Goal: Transaction & Acquisition: Download file/media

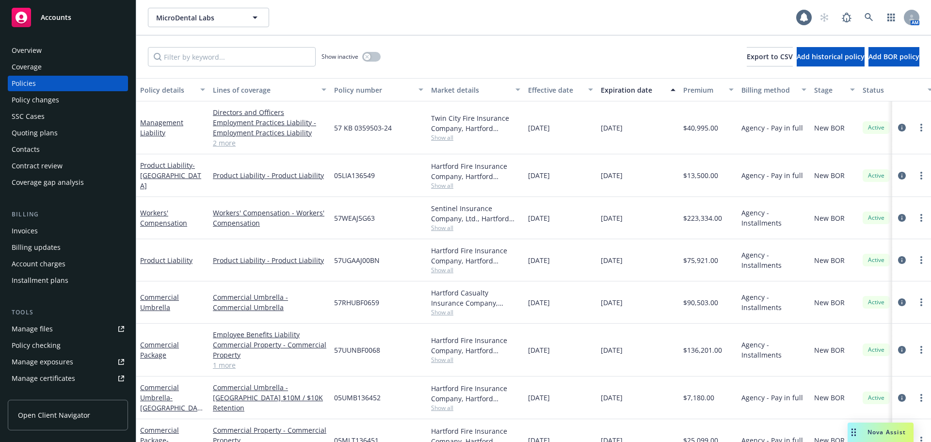
scroll to position [29, 0]
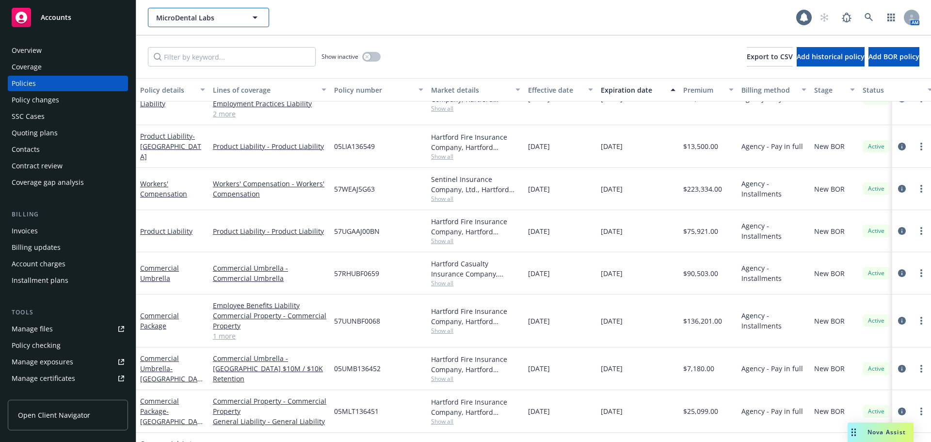
click at [226, 21] on span "MicroDental Labs" at bounding box center [198, 18] width 84 height 10
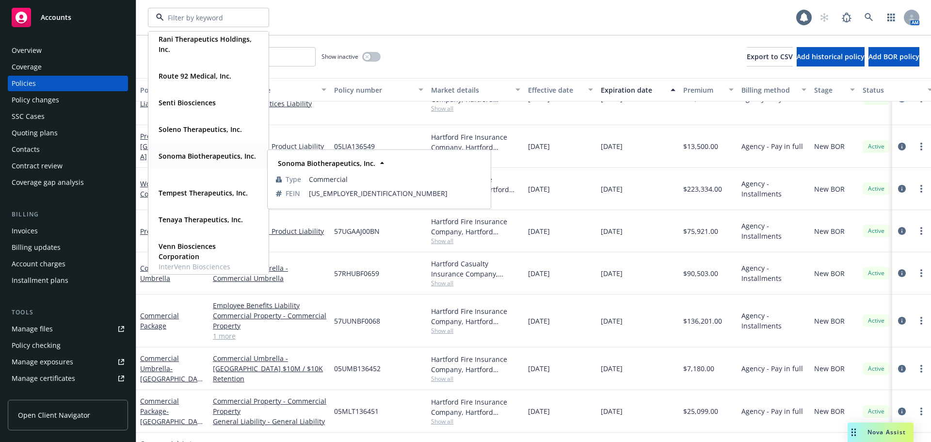
scroll to position [679, 0]
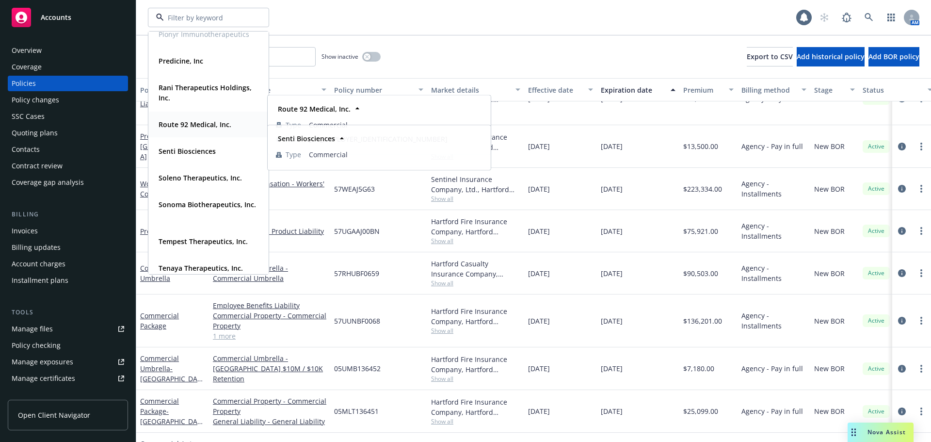
click at [202, 125] on strong "Route 92 Medical, Inc." at bounding box center [195, 124] width 73 height 9
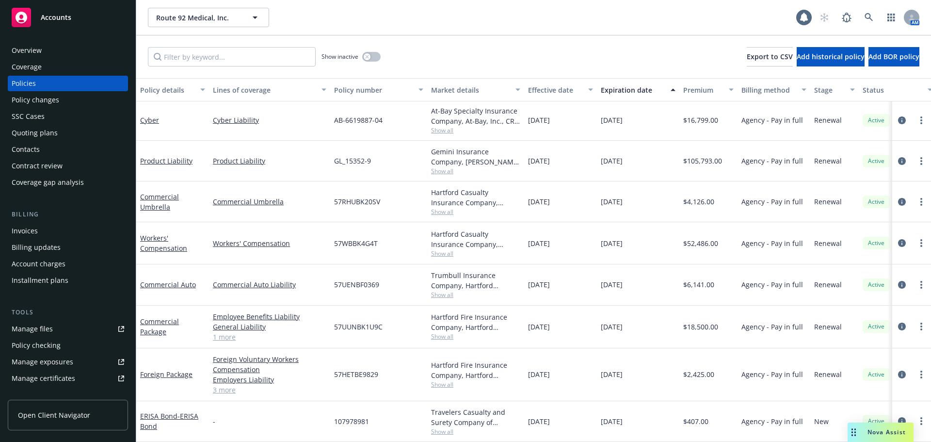
scroll to position [217, 0]
click at [47, 376] on div "Manage certificates" at bounding box center [44, 379] width 64 height 16
click at [231, 20] on span "Route 92 Medical, Inc." at bounding box center [198, 18] width 84 height 10
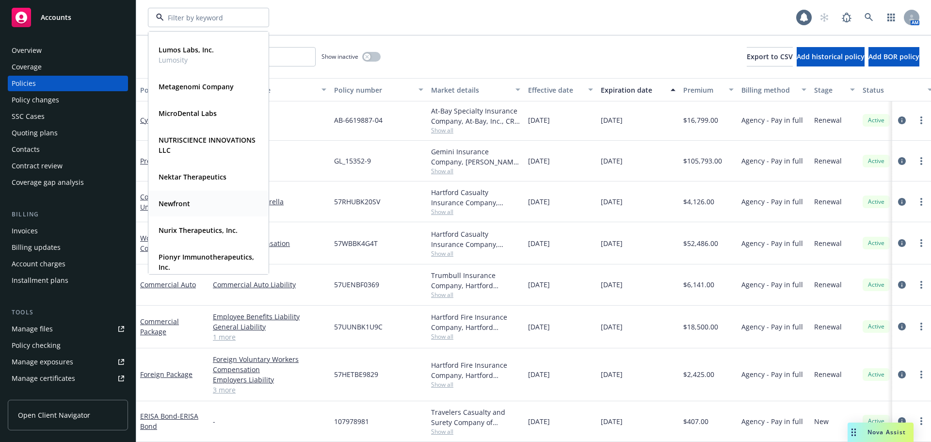
scroll to position [436, 0]
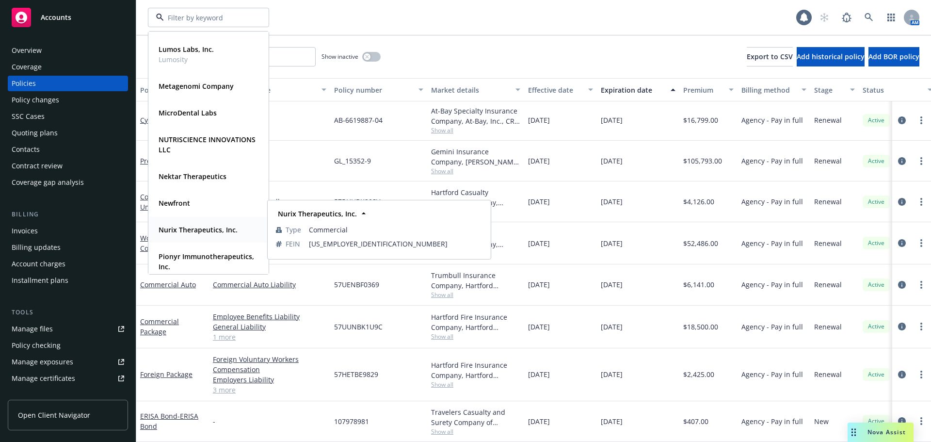
click at [190, 230] on strong "Nurix Therapeutics, Inc." at bounding box center [198, 229] width 79 height 9
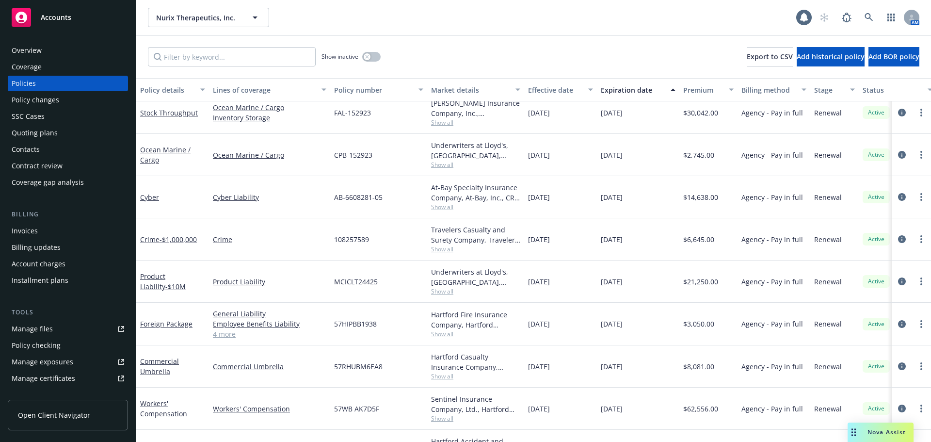
scroll to position [145, 0]
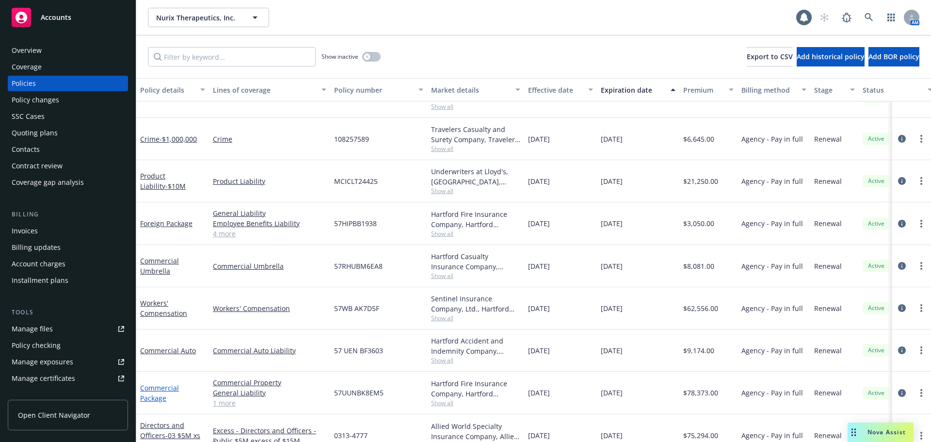
click at [165, 387] on link "Commercial Package" at bounding box center [159, 392] width 39 height 19
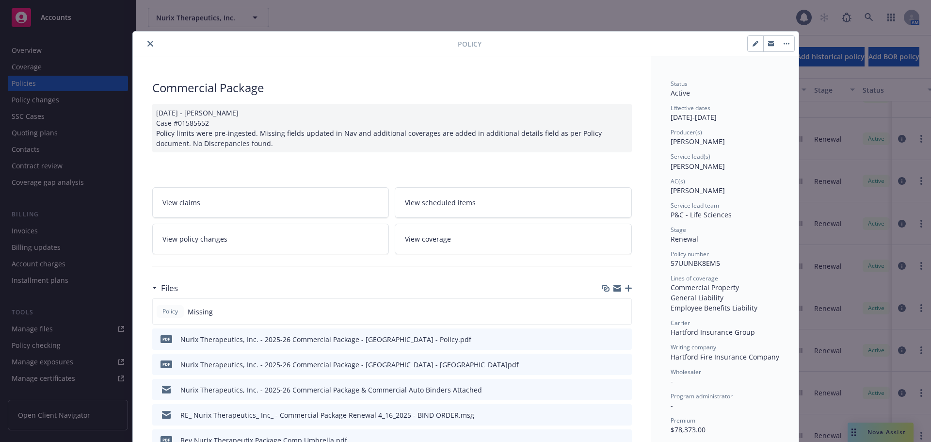
drag, startPoint x: 148, startPoint y: 42, endPoint x: 172, endPoint y: 69, distance: 36.4
click at [148, 42] on icon "close" at bounding box center [150, 44] width 6 height 6
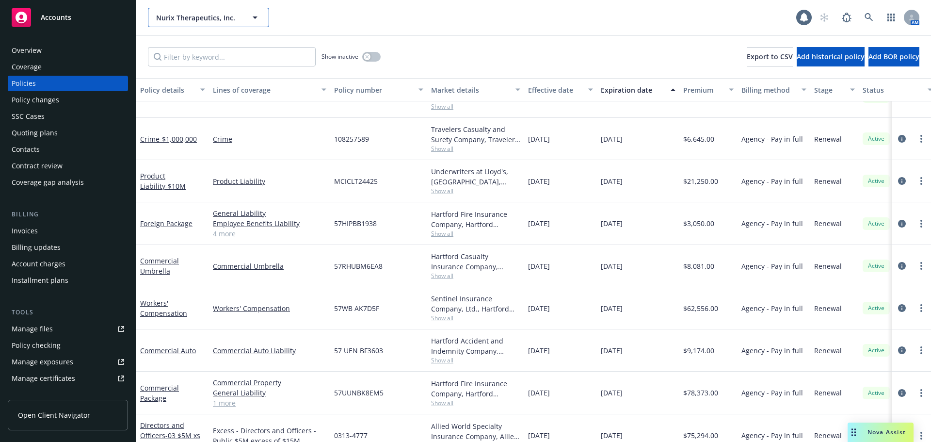
click at [218, 20] on span "Nurix Therapeutics, Inc." at bounding box center [198, 18] width 84 height 10
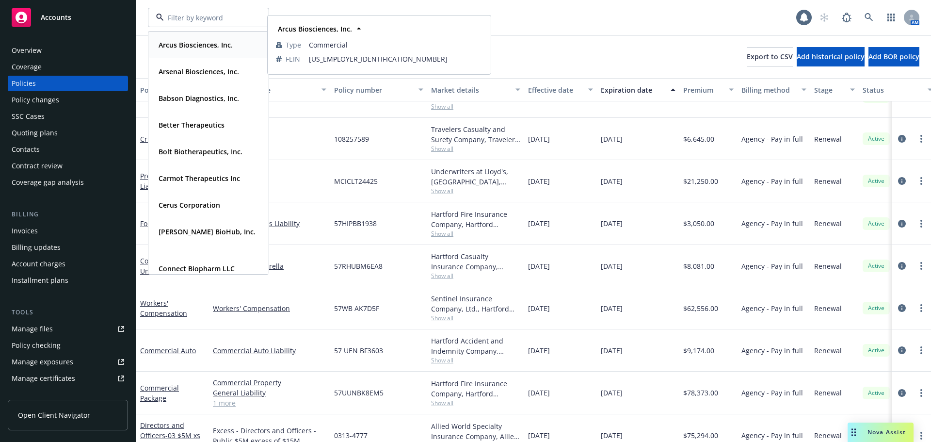
click at [205, 46] on strong "Arcus Biosciences, Inc." at bounding box center [196, 44] width 74 height 9
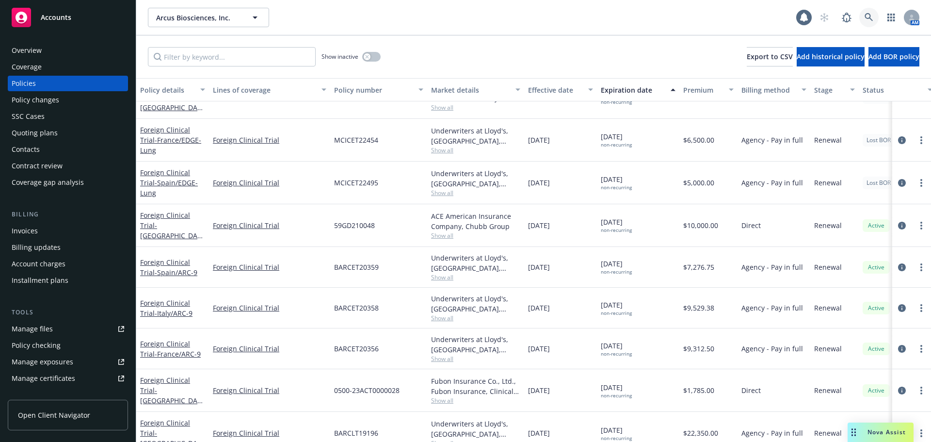
click at [870, 19] on icon at bounding box center [869, 17] width 9 height 9
click at [56, 323] on link "Manage files" at bounding box center [68, 329] width 120 height 16
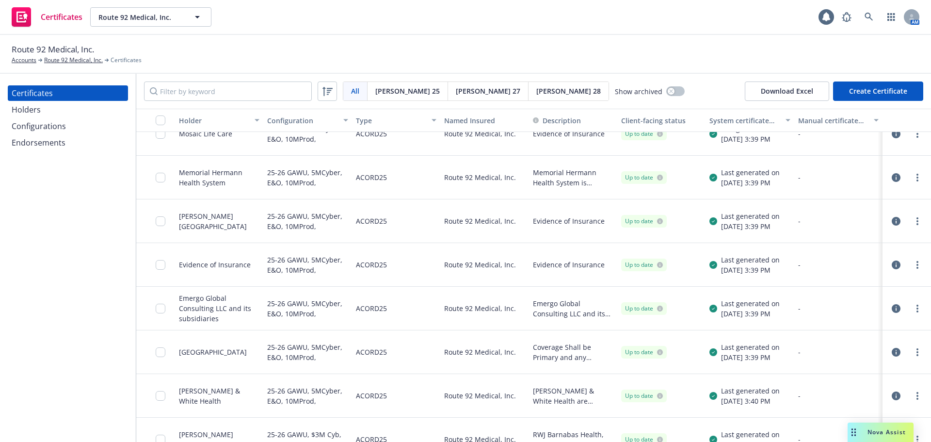
scroll to position [1548, 0]
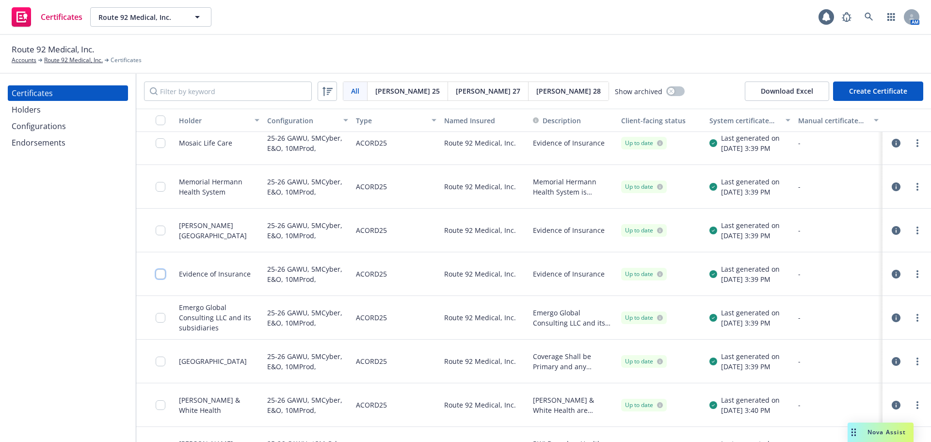
click at [160, 269] on input "checkbox" at bounding box center [161, 274] width 10 height 10
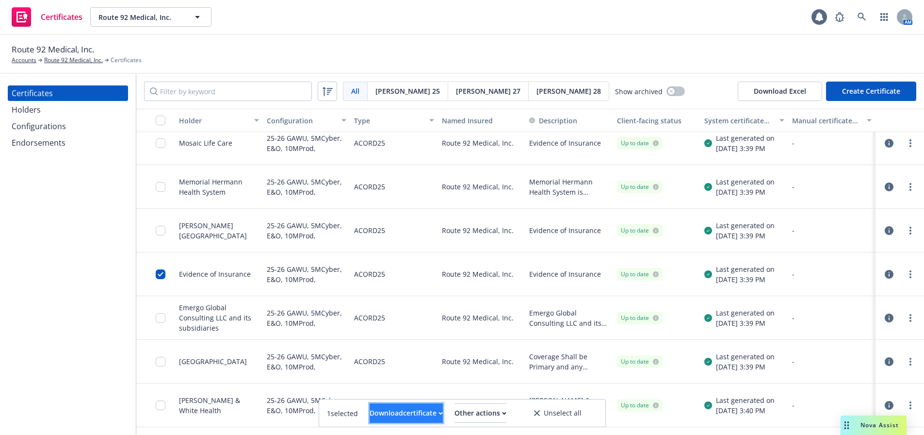
click at [438, 413] on icon "button" at bounding box center [440, 412] width 4 height 3
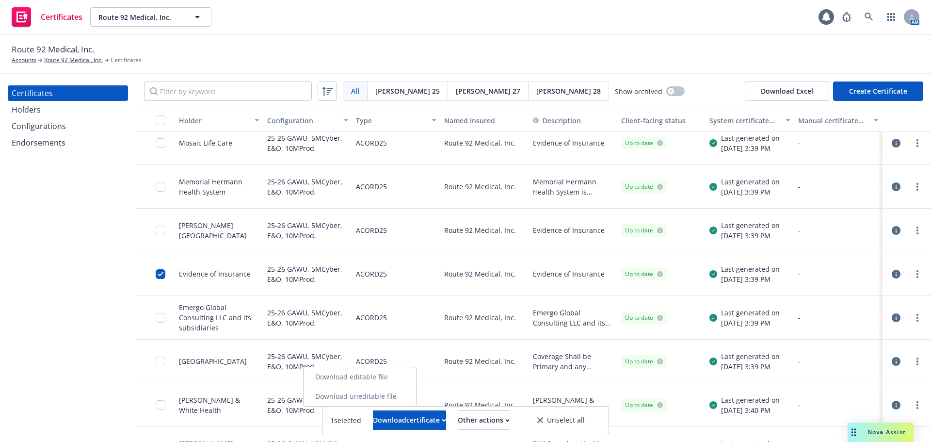
click at [404, 401] on link "Download uneditable file" at bounding box center [360, 396] width 113 height 19
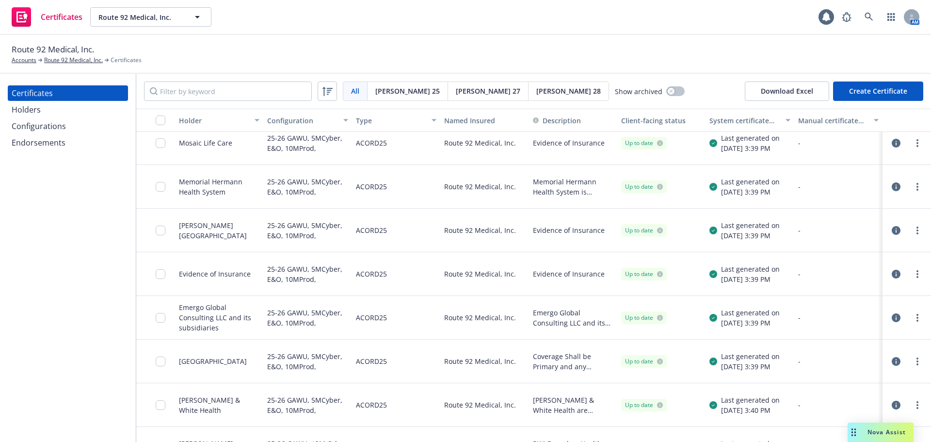
click at [901, 90] on button "Create Certificate" at bounding box center [878, 90] width 90 height 19
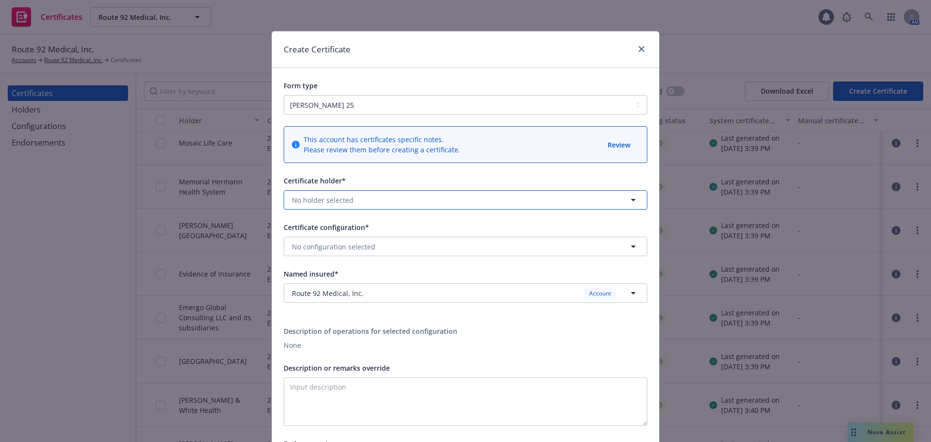
click at [544, 201] on button "No holder selected" at bounding box center [466, 199] width 364 height 19
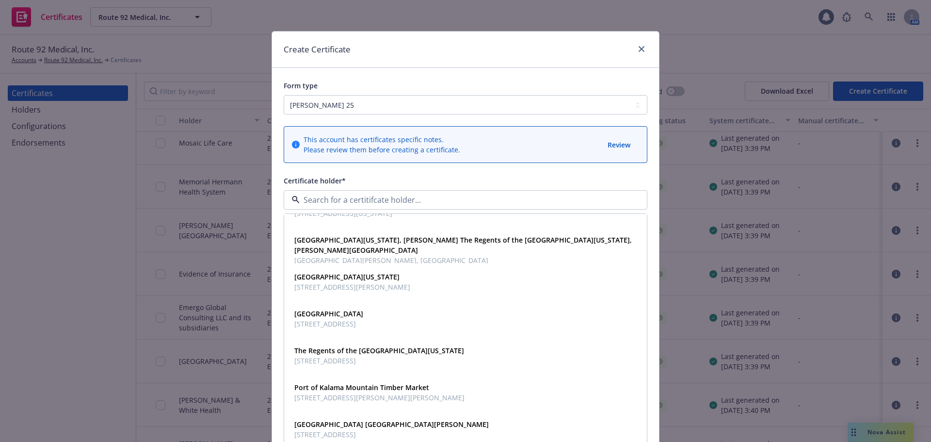
scroll to position [1326, 0]
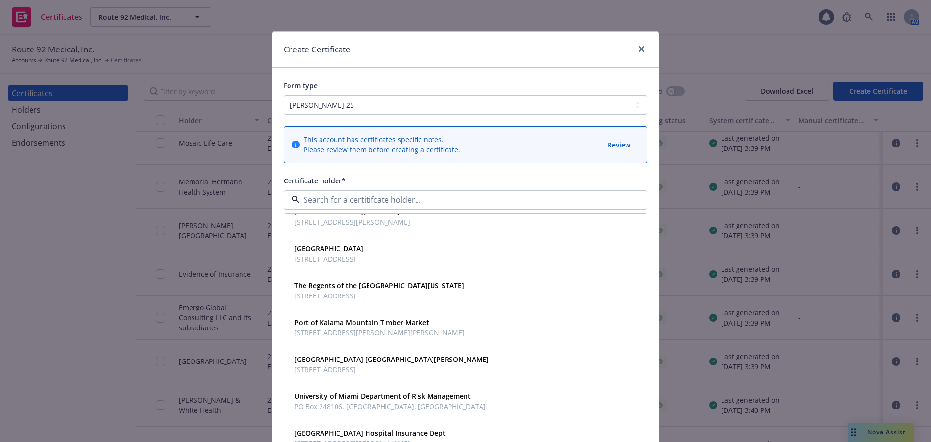
click at [547, 176] on div "Certificate holder*" at bounding box center [466, 181] width 364 height 12
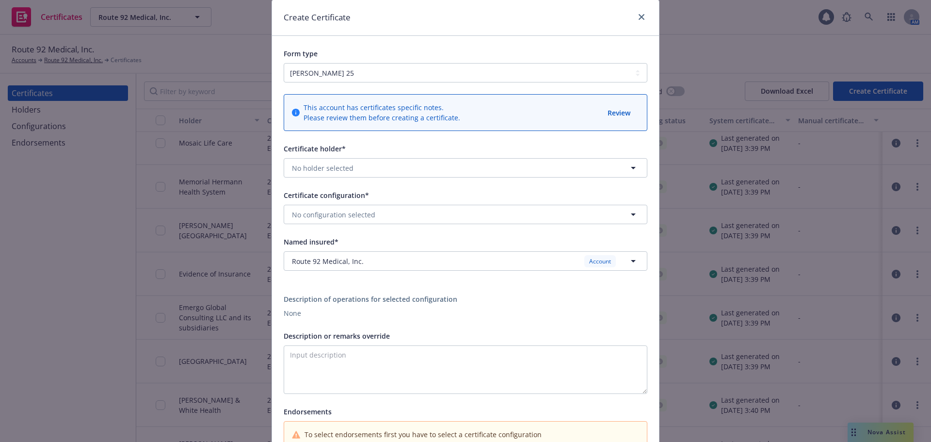
scroll to position [48, 0]
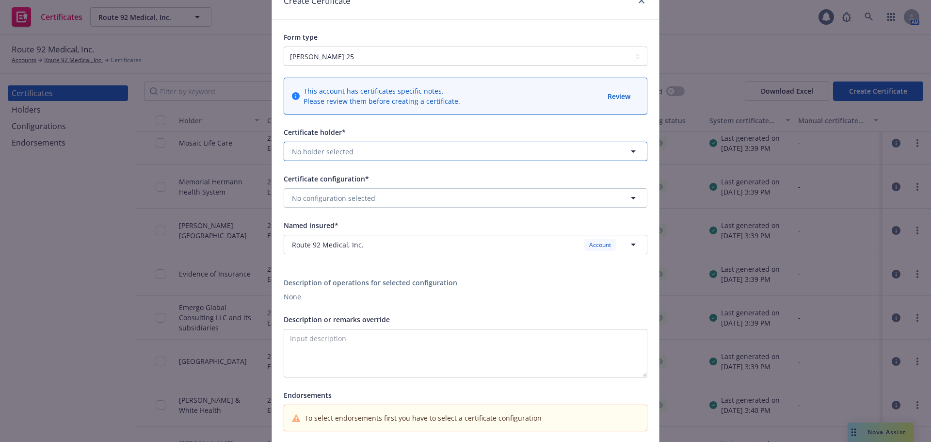
click at [399, 152] on button "No holder selected" at bounding box center [466, 151] width 364 height 19
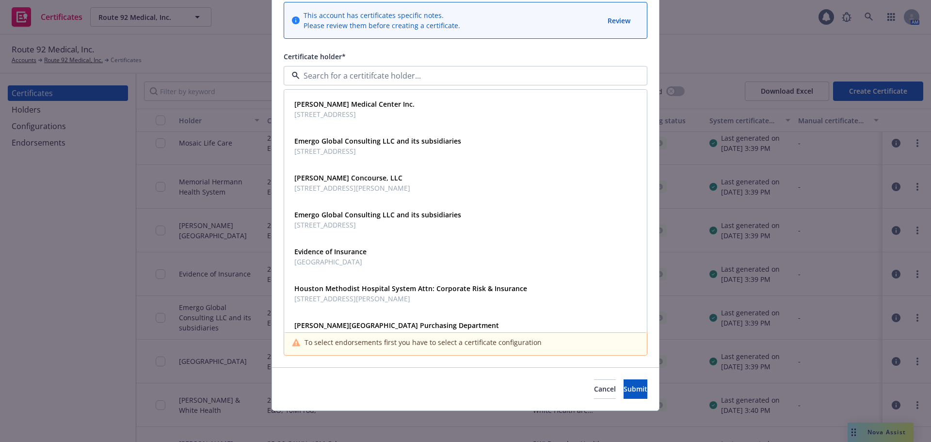
scroll to position [259, 0]
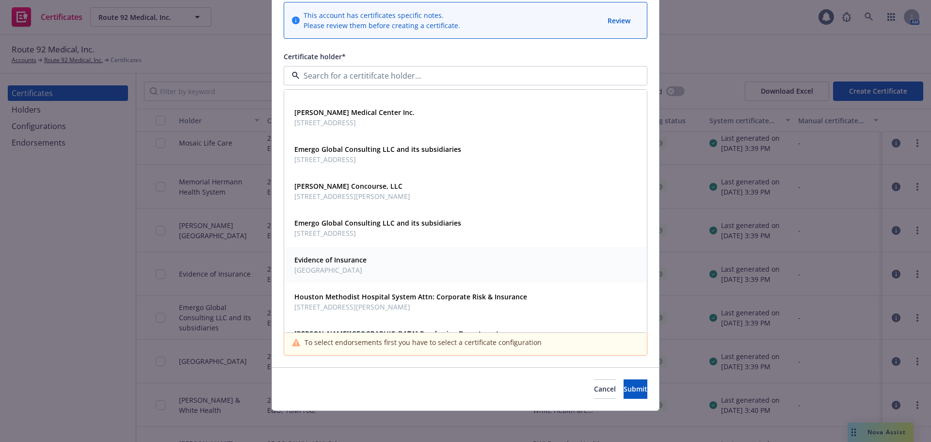
click at [318, 267] on span "USA" at bounding box center [330, 270] width 72 height 10
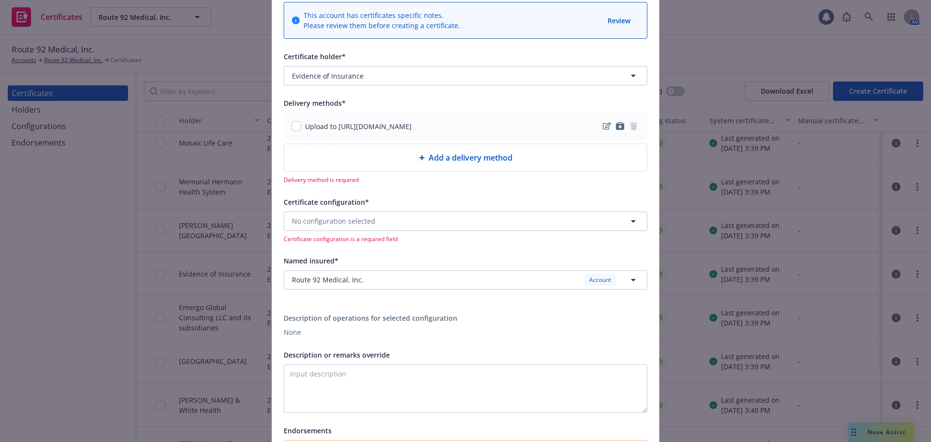
click at [470, 161] on span "Add a delivery method" at bounding box center [471, 158] width 84 height 12
select select "EMAIL"
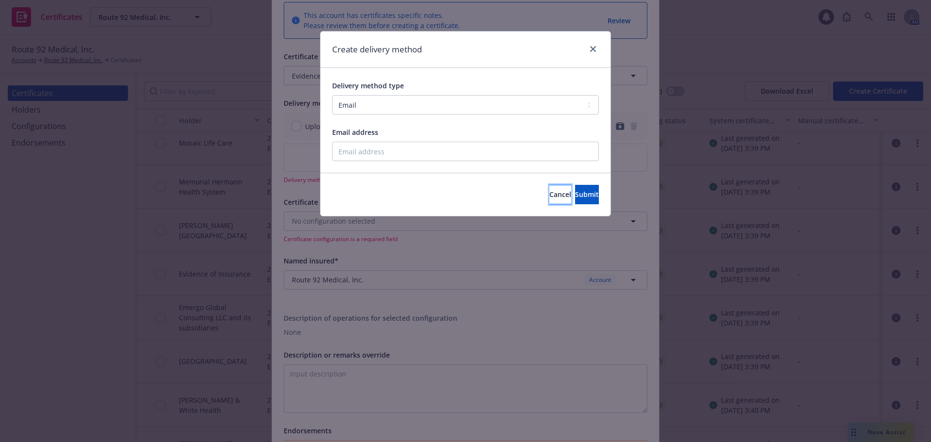
click at [549, 194] on span "Cancel" at bounding box center [560, 194] width 22 height 9
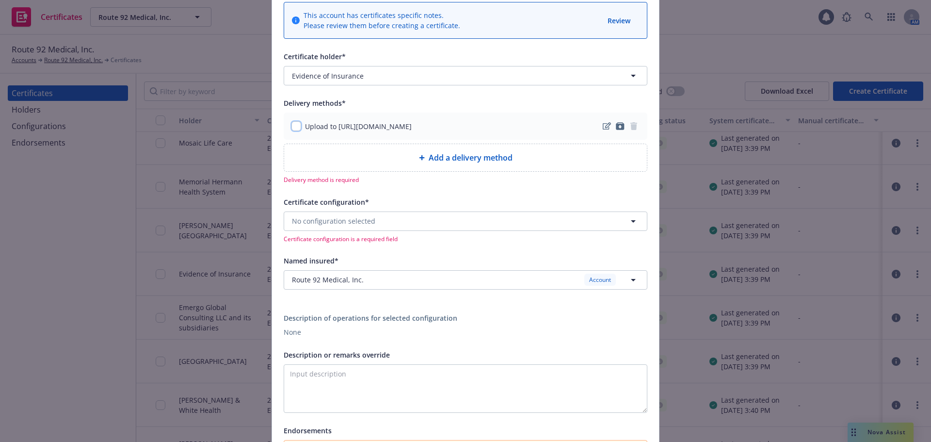
click at [292, 126] on input "checkbox" at bounding box center [296, 126] width 10 height 10
checkbox input "true"
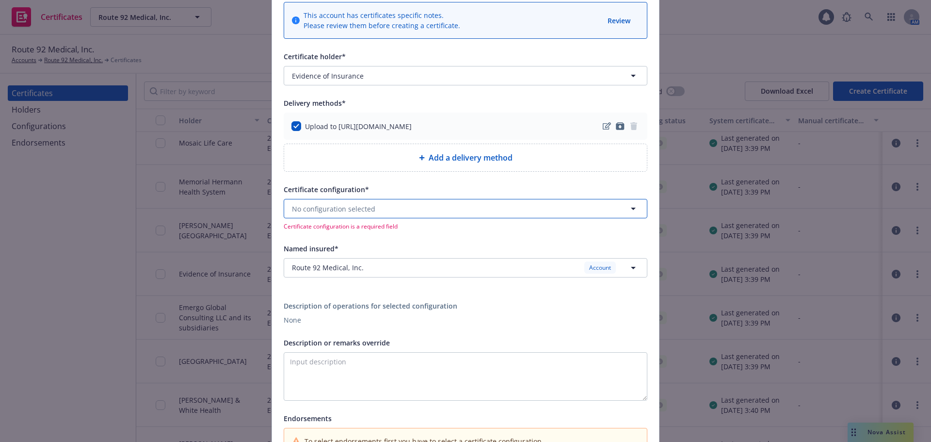
click at [429, 210] on button "No configuration selected" at bounding box center [466, 208] width 364 height 19
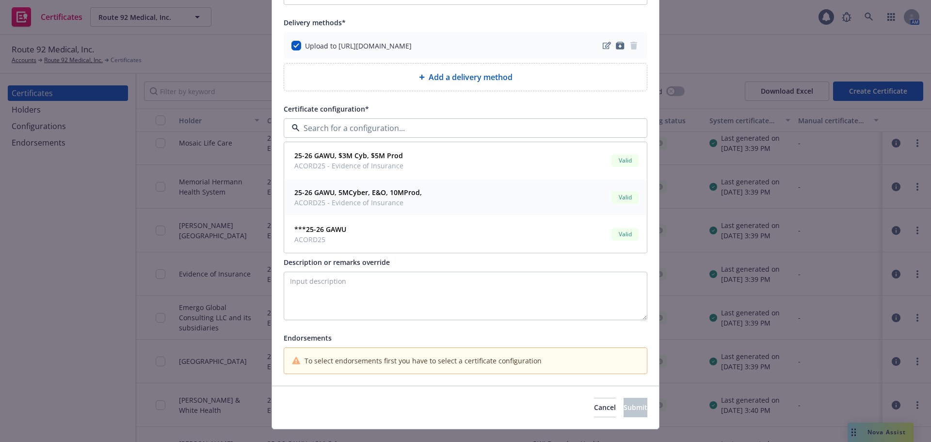
scroll to position [221, 0]
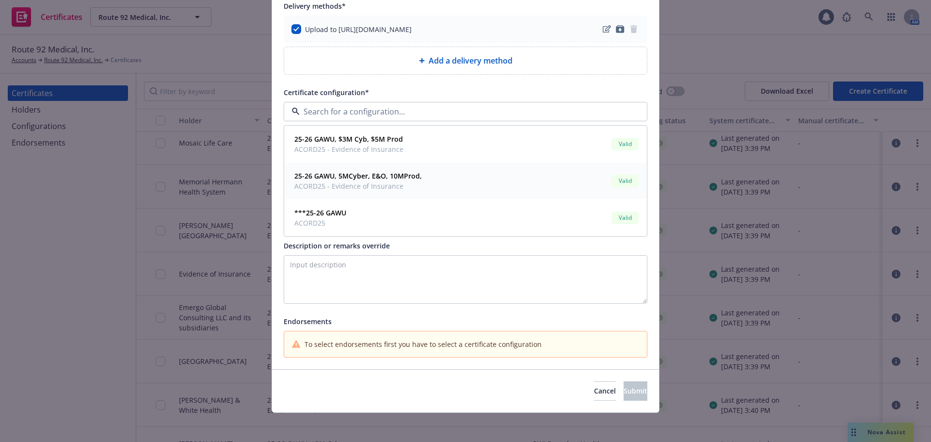
click at [398, 190] on span "ACORD25 - Evidence of Insurance" at bounding box center [358, 186] width 128 height 10
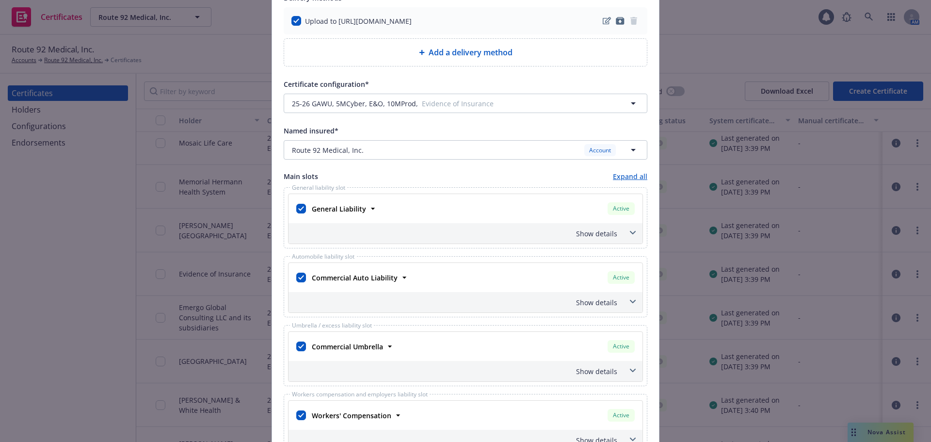
scroll to position [242, 0]
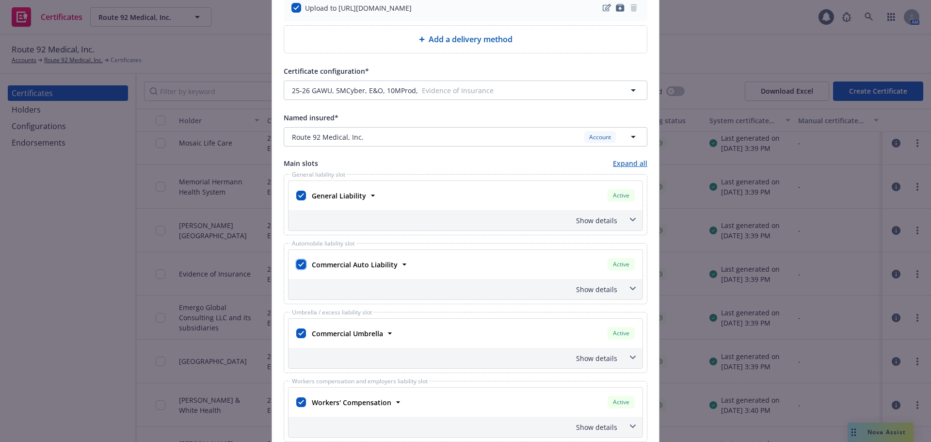
click at [299, 265] on input "checkbox" at bounding box center [301, 264] width 10 height 10
checkbox input "false"
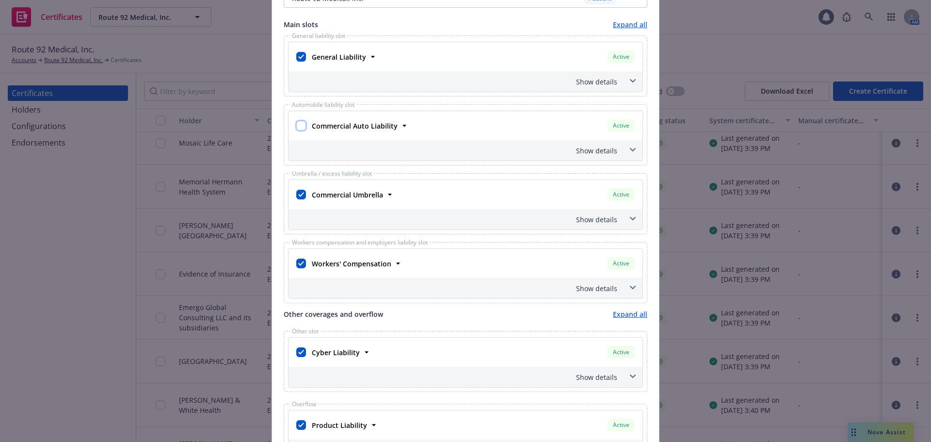
scroll to position [388, 0]
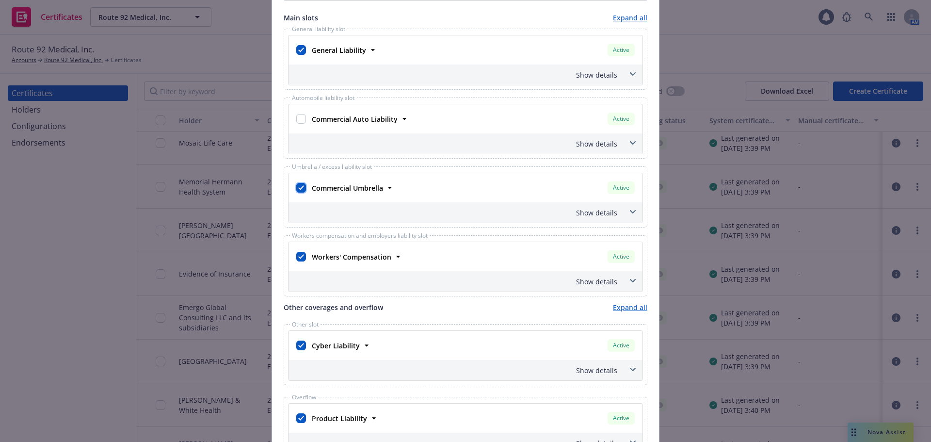
click at [301, 191] on input "checkbox" at bounding box center [301, 188] width 10 height 10
checkbox input "false"
click at [296, 256] on input "checkbox" at bounding box center [301, 257] width 10 height 10
checkbox input "false"
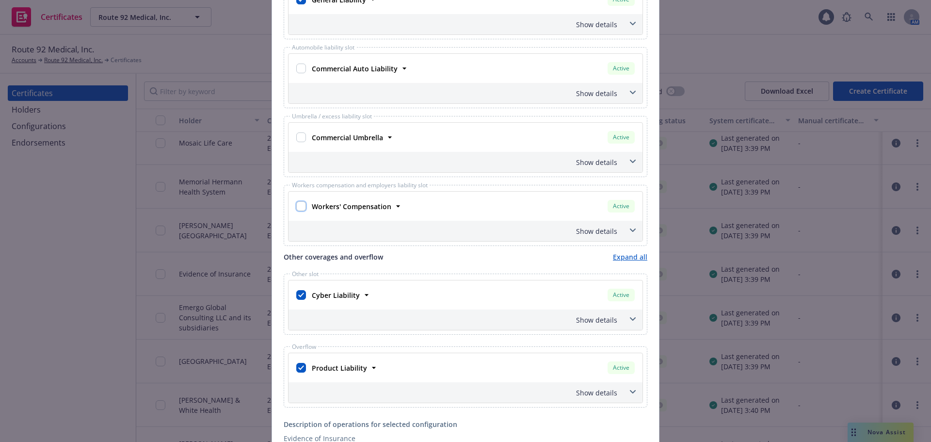
scroll to position [485, 0]
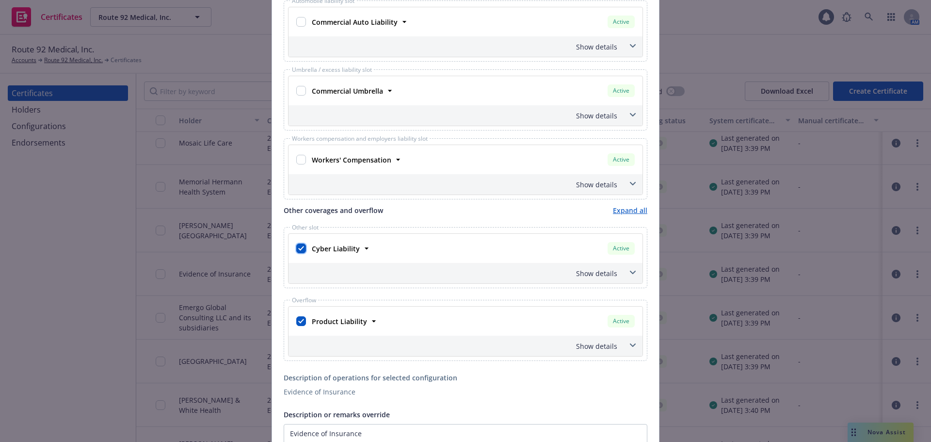
click at [299, 246] on input "checkbox" at bounding box center [301, 248] width 10 height 10
checkbox input "false"
click at [296, 323] on input "checkbox" at bounding box center [301, 321] width 10 height 10
checkbox input "false"
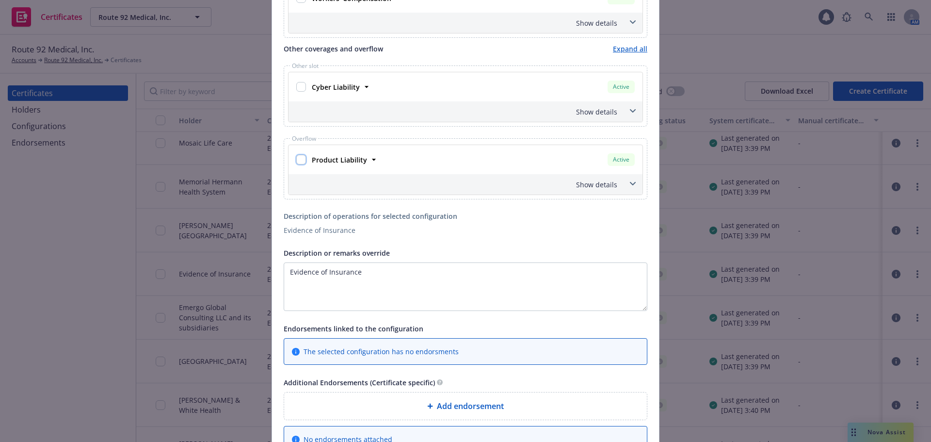
scroll to position [679, 0]
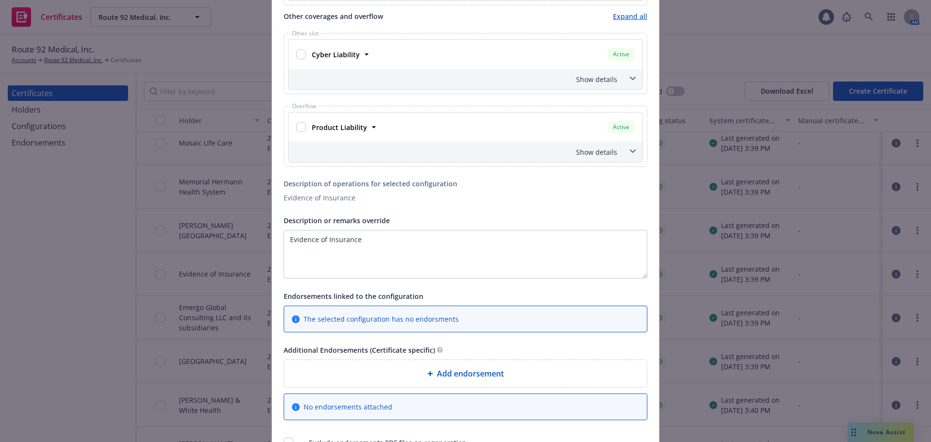
click at [631, 156] on span at bounding box center [633, 152] width 16 height 16
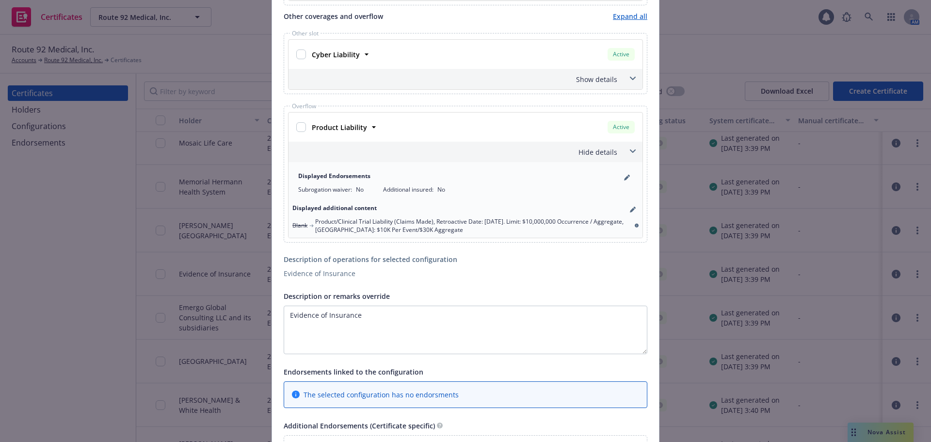
click at [631, 156] on span at bounding box center [633, 152] width 16 height 16
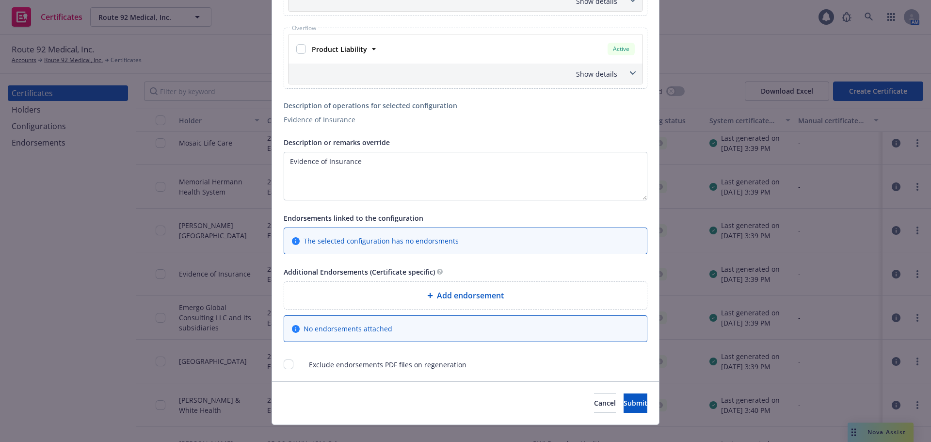
scroll to position [771, 0]
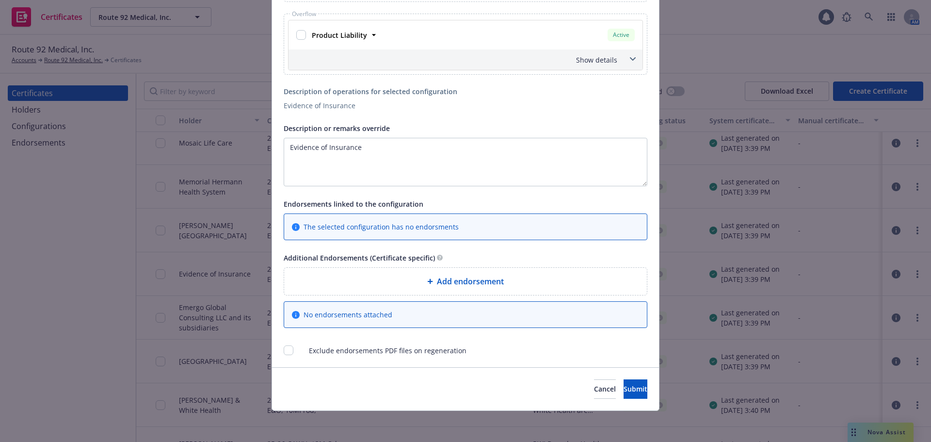
click at [471, 280] on span "Add endorsement" at bounding box center [470, 281] width 67 height 12
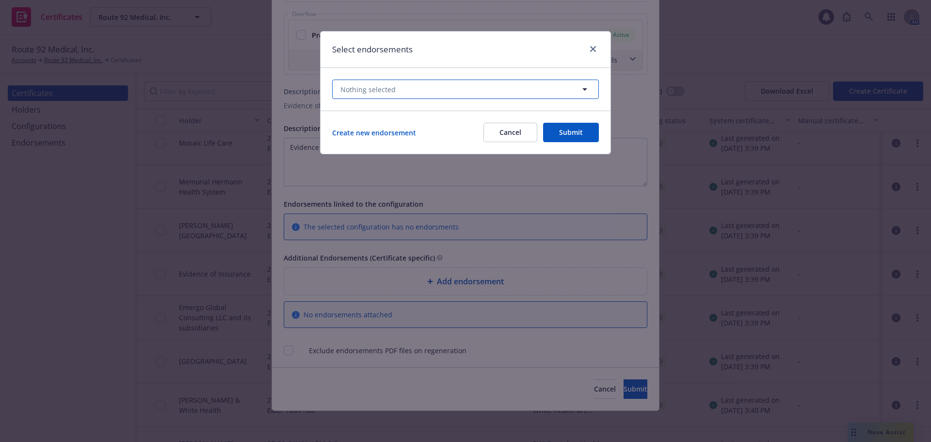
click at [482, 89] on button "Nothing selected" at bounding box center [465, 89] width 267 height 19
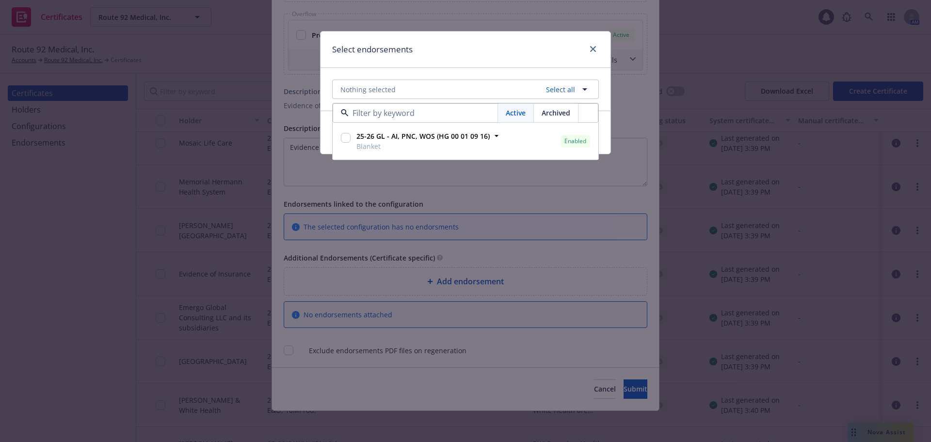
click at [348, 140] on input "checkbox" at bounding box center [346, 138] width 10 height 10
checkbox input "true"
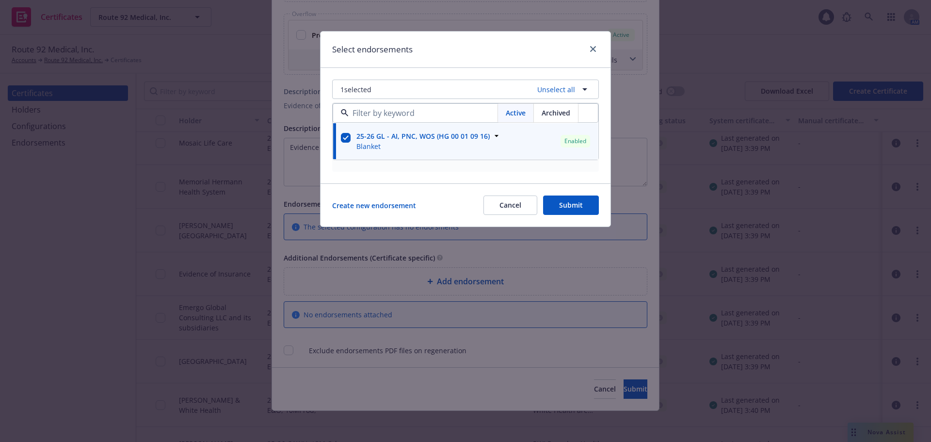
click at [573, 199] on button "Submit" at bounding box center [571, 204] width 56 height 19
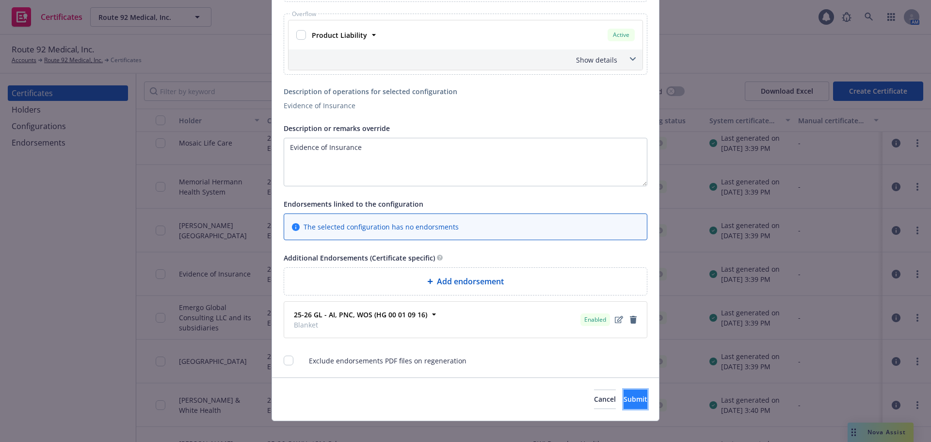
click at [624, 404] on button "Submit" at bounding box center [636, 398] width 24 height 19
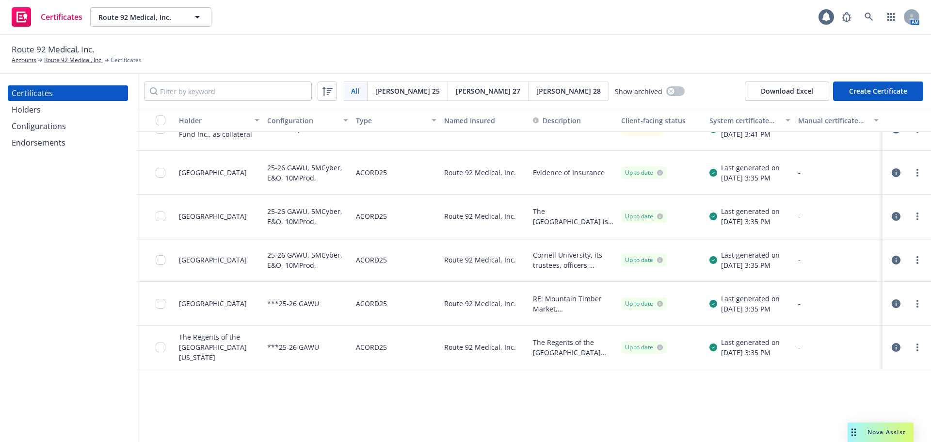
scroll to position [0, 0]
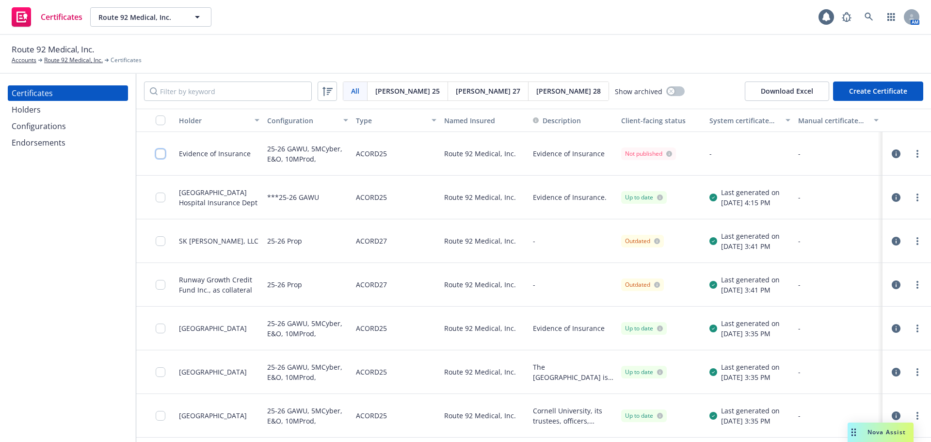
click at [160, 156] on input "checkbox" at bounding box center [161, 154] width 10 height 10
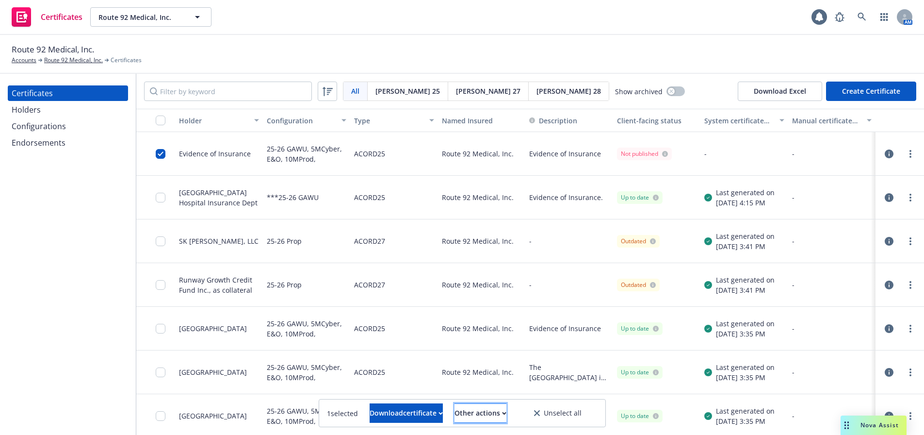
click at [503, 410] on div "Other actions" at bounding box center [480, 413] width 52 height 18
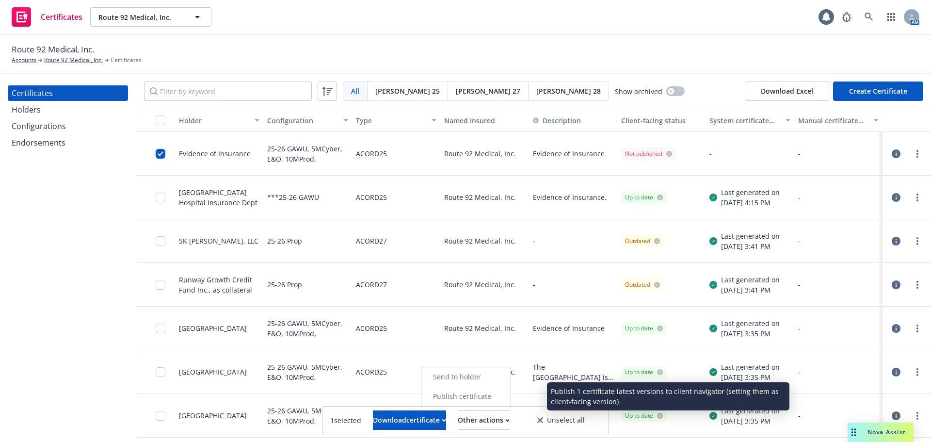
click at [503, 395] on link "Publish certificate" at bounding box center [465, 396] width 89 height 19
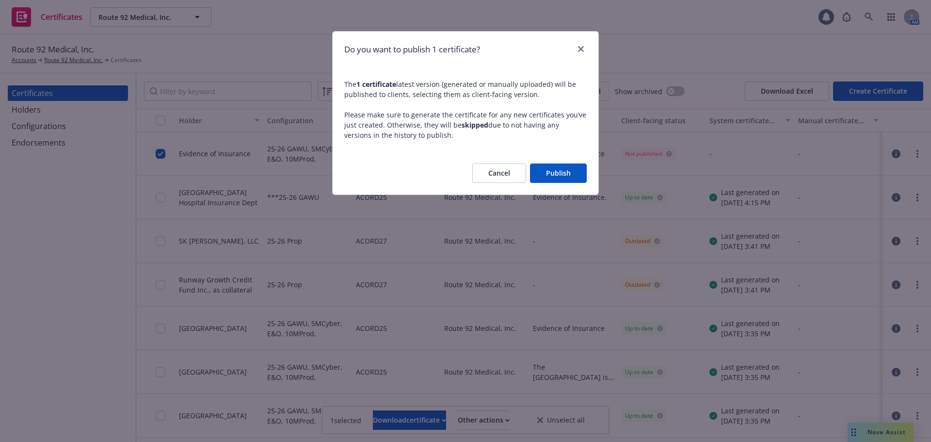
click at [560, 173] on button "Publish" at bounding box center [558, 172] width 57 height 19
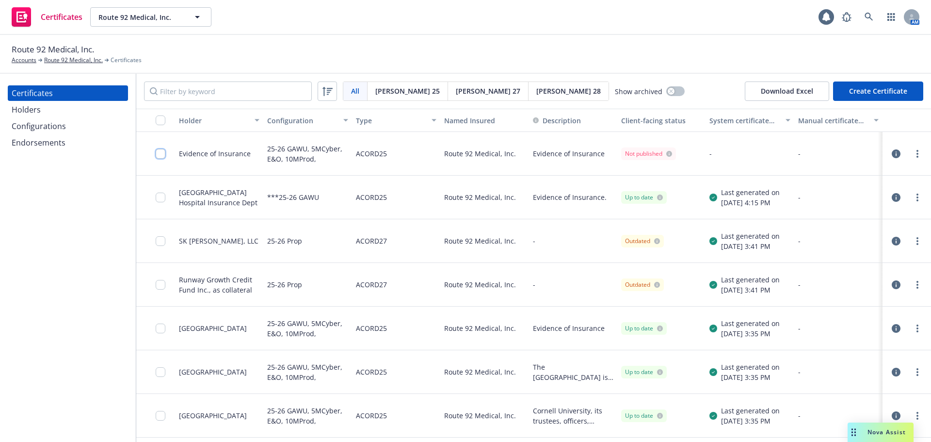
click at [163, 155] on input "checkbox" at bounding box center [161, 154] width 10 height 10
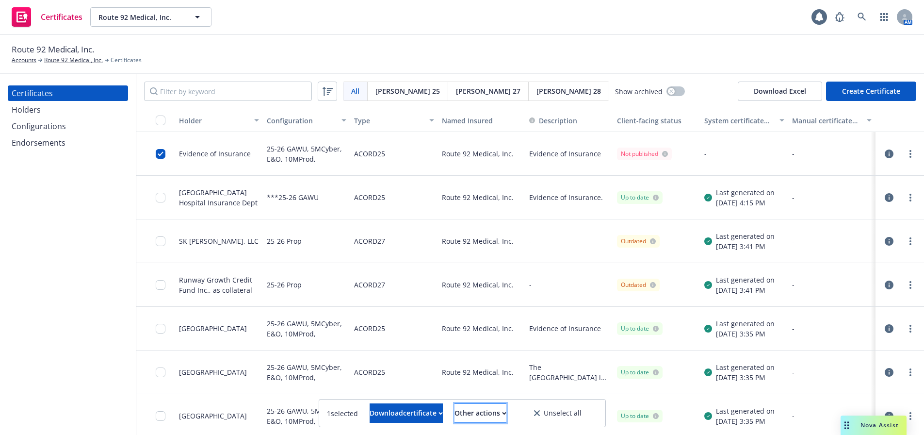
click at [483, 413] on div "Other actions" at bounding box center [480, 413] width 52 height 18
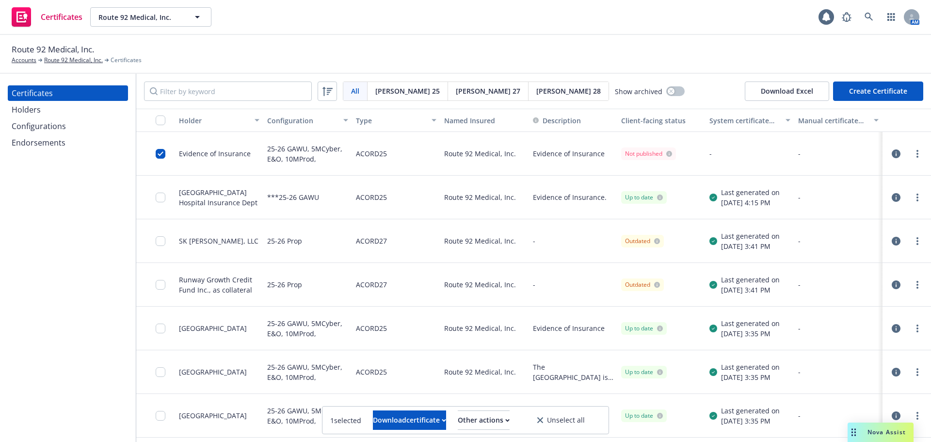
click at [657, 162] on div "Not published" at bounding box center [661, 154] width 88 height 44
click at [912, 157] on link "more" at bounding box center [918, 154] width 12 height 12
click at [162, 157] on input "checkbox" at bounding box center [161, 154] width 10 height 10
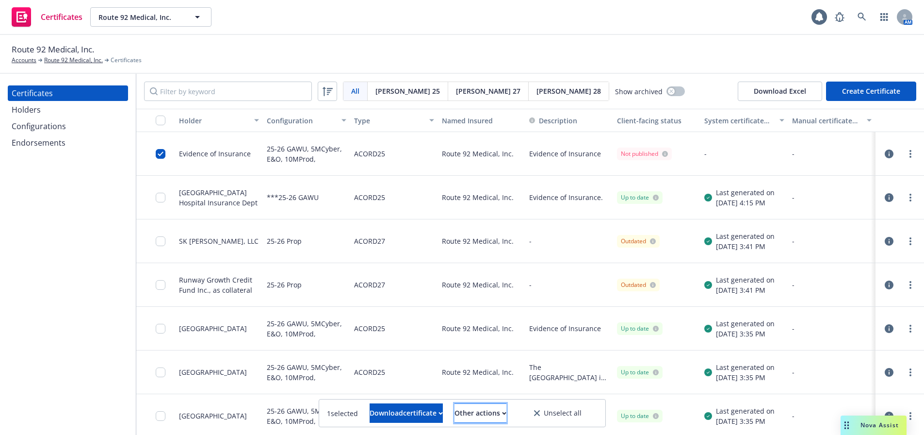
click at [506, 419] on div "Other actions" at bounding box center [480, 413] width 52 height 18
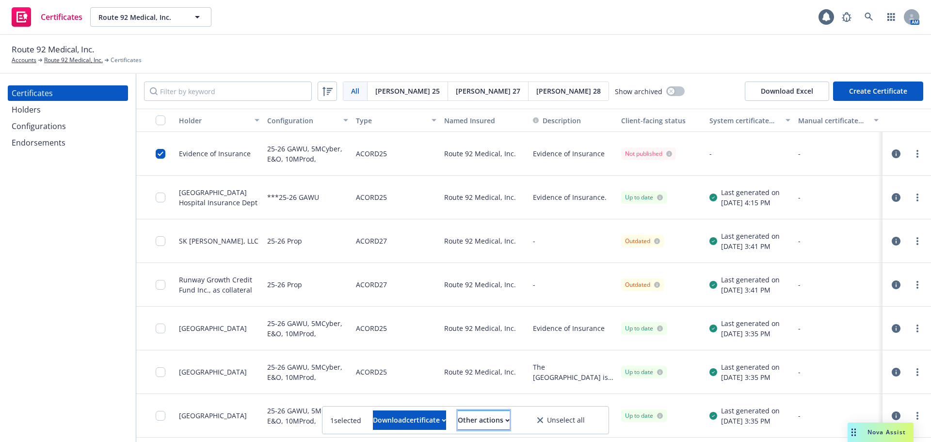
click at [509, 419] on div "Other actions" at bounding box center [484, 420] width 52 height 18
click at [912, 157] on link "more" at bounding box center [918, 154] width 12 height 12
click at [803, 209] on link "Regenerate" at bounding box center [837, 212] width 155 height 19
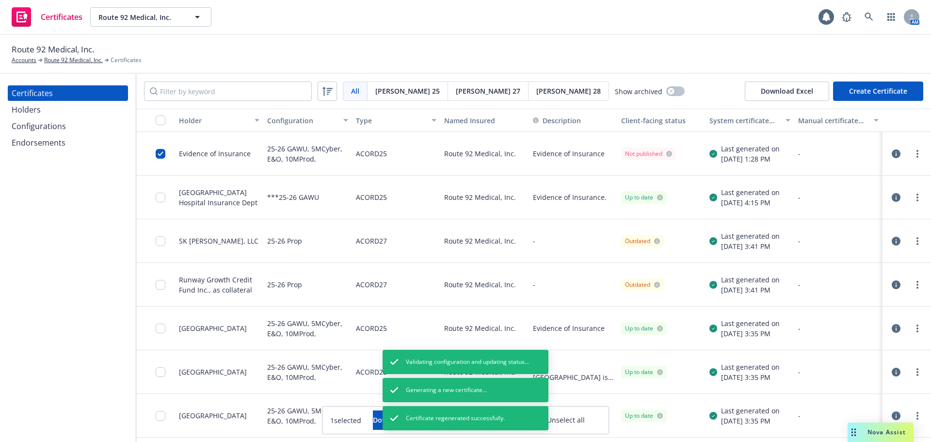
click at [554, 420] on div "1 selected Download certificate Other actions Unselect all" at bounding box center [465, 419] width 271 height 19
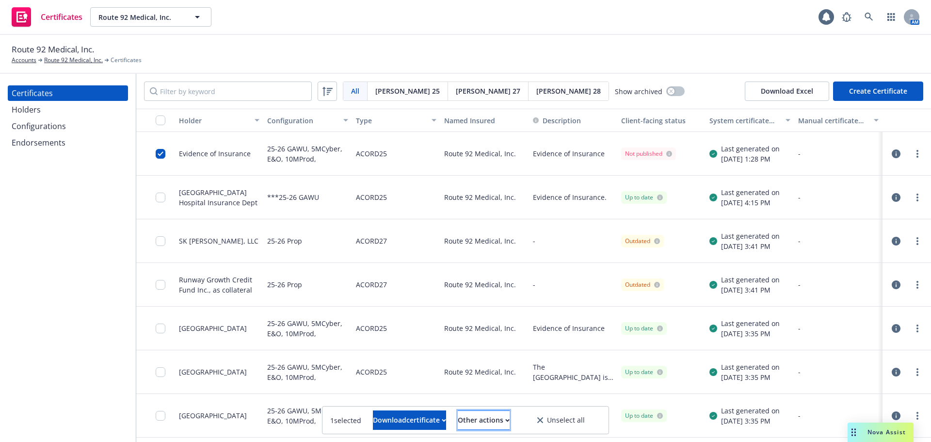
click at [501, 422] on div "Other actions" at bounding box center [484, 420] width 52 height 18
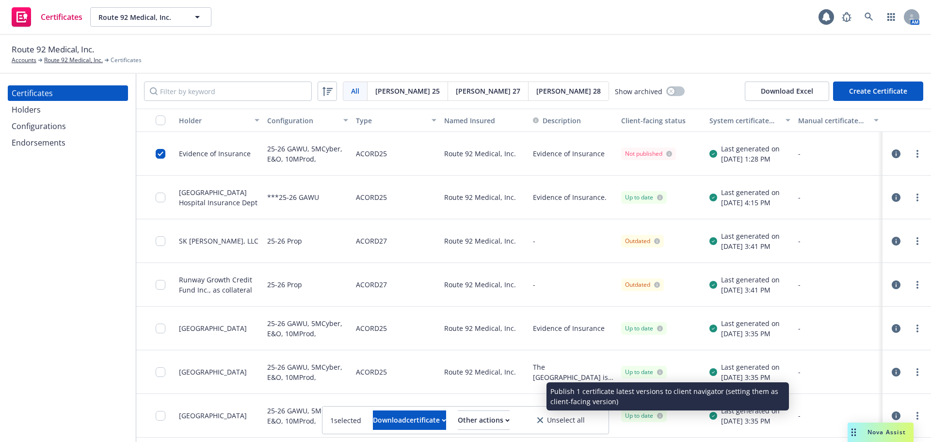
click at [500, 395] on link "Publish certificate" at bounding box center [465, 396] width 89 height 19
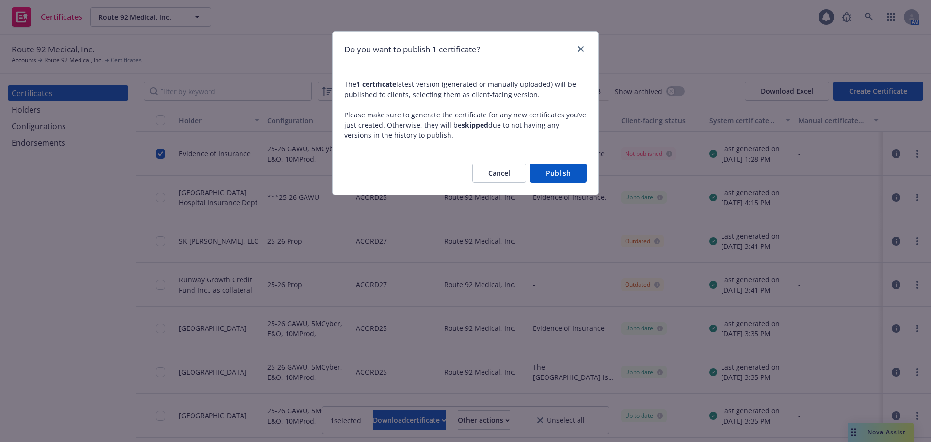
click at [548, 175] on button "Publish" at bounding box center [558, 172] width 57 height 19
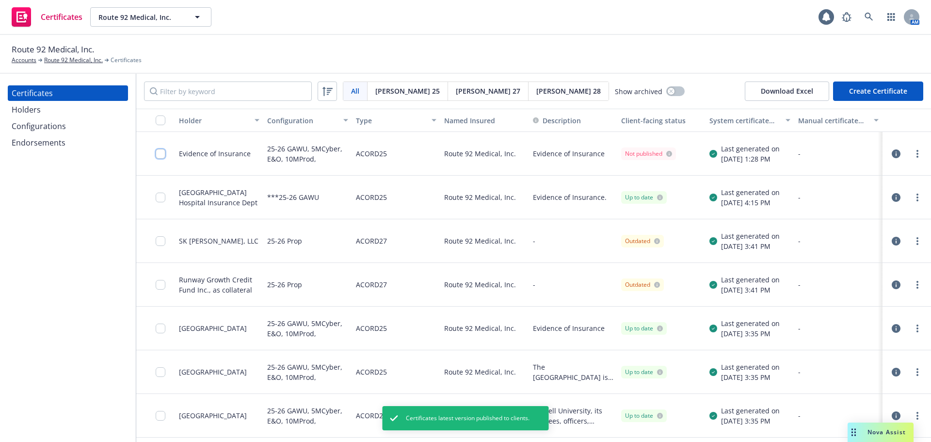
click at [158, 153] on input "checkbox" at bounding box center [161, 154] width 10 height 10
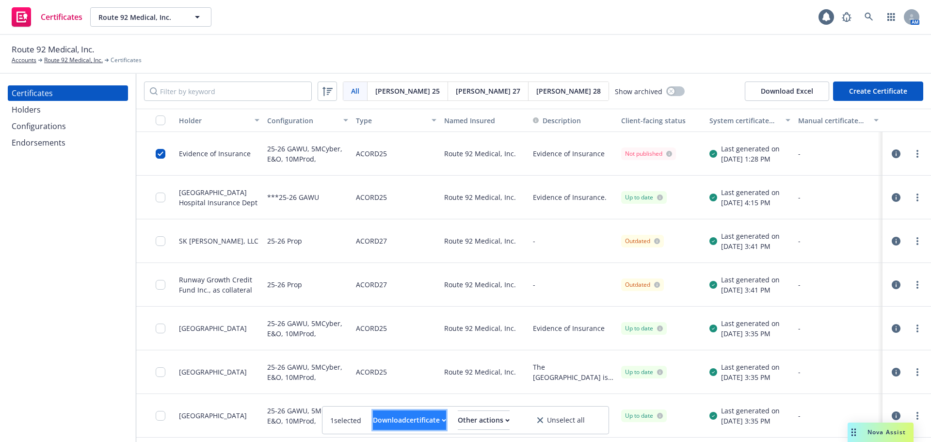
click at [373, 411] on div "Download certificate" at bounding box center [409, 420] width 73 height 18
click at [387, 391] on link "Download uneditable file" at bounding box center [360, 396] width 113 height 19
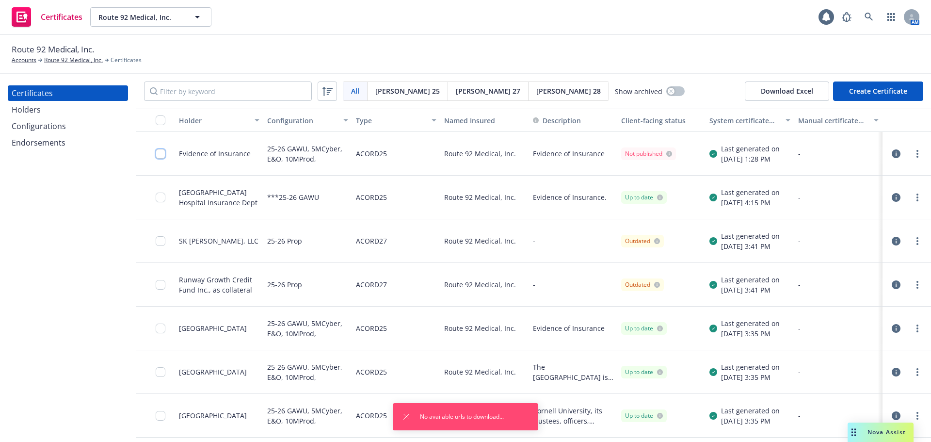
click at [163, 151] on input "checkbox" at bounding box center [161, 154] width 10 height 10
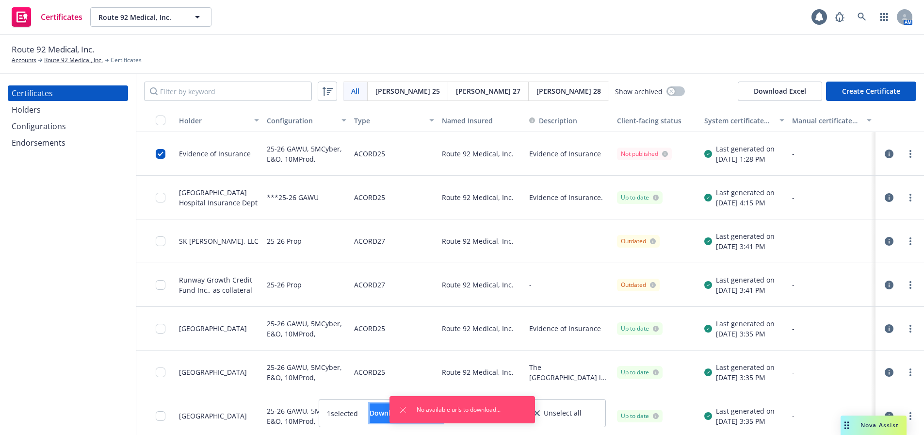
click at [383, 410] on div "Download certificate" at bounding box center [406, 413] width 73 height 18
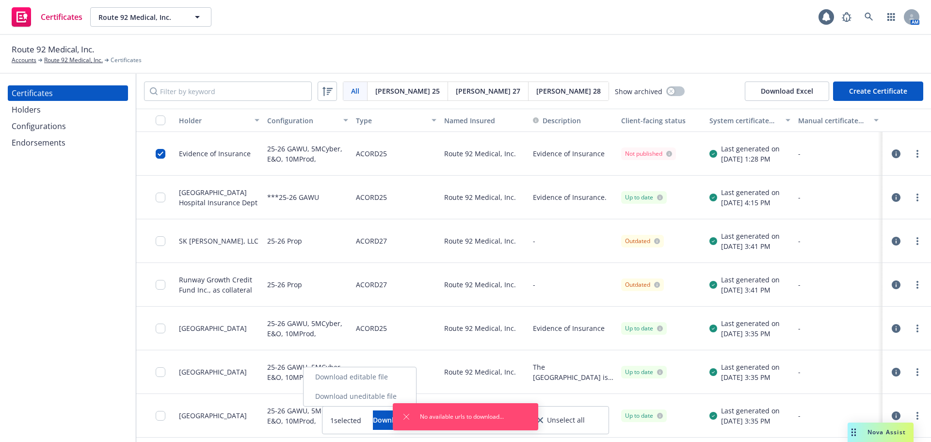
click at [384, 396] on link "Download uneditable file" at bounding box center [360, 396] width 113 height 19
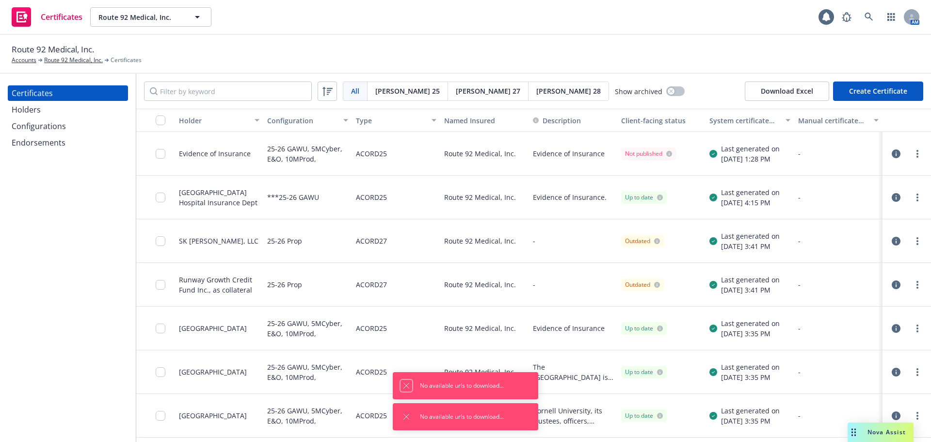
click at [405, 387] on icon "Dismiss notification" at bounding box center [407, 386] width 8 height 8
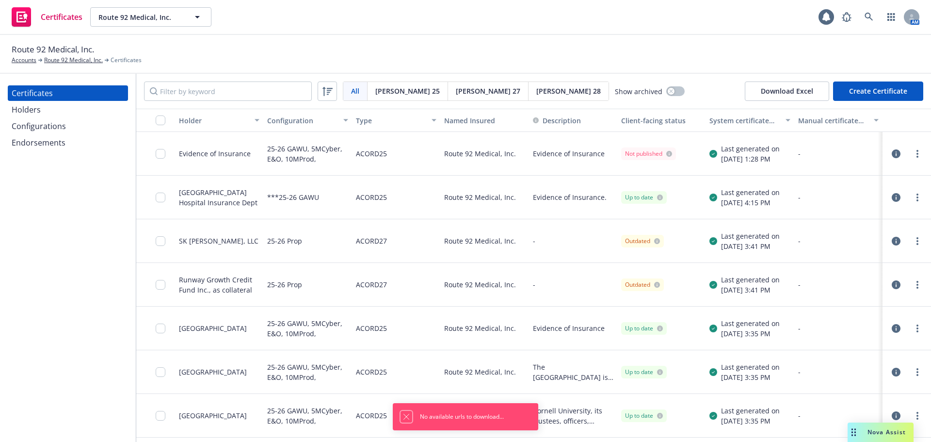
click at [403, 419] on icon "Dismiss notification" at bounding box center [407, 417] width 8 height 8
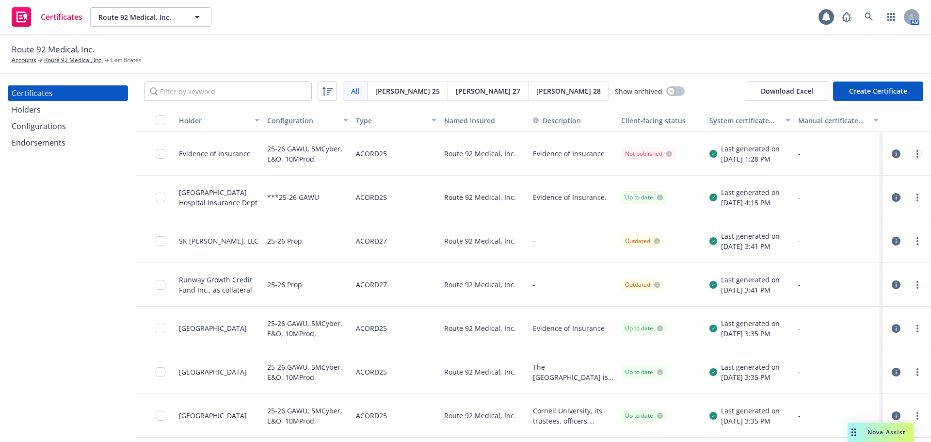
click at [917, 152] on icon "more" at bounding box center [918, 154] width 2 height 8
click at [666, 156] on icon at bounding box center [669, 154] width 6 height 6
click at [666, 152] on icon at bounding box center [669, 154] width 6 height 6
click at [917, 152] on icon "more" at bounding box center [918, 154] width 2 height 8
click at [608, 164] on div "Evidence of Insurance" at bounding box center [573, 154] width 88 height 44
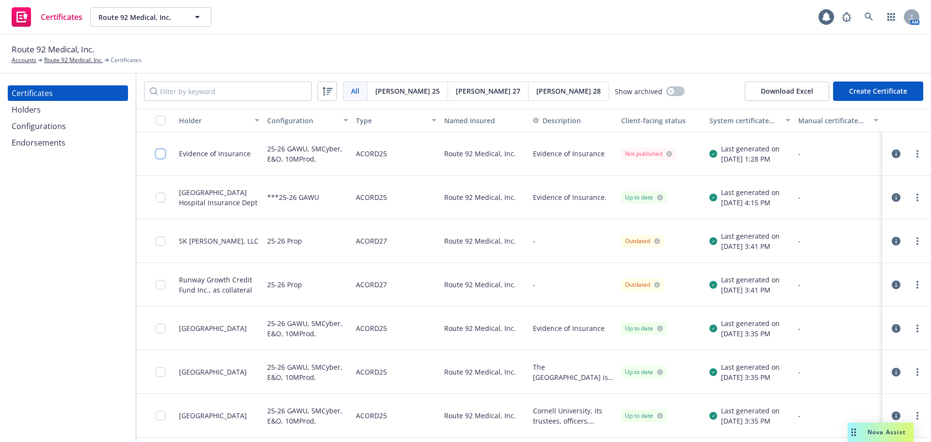
click at [161, 156] on input "checkbox" at bounding box center [161, 154] width 10 height 10
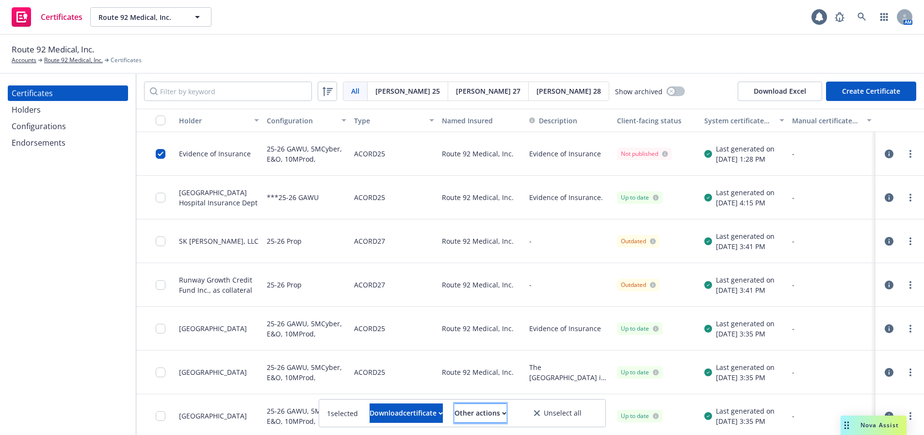
click at [506, 410] on div "Other actions" at bounding box center [480, 413] width 52 height 18
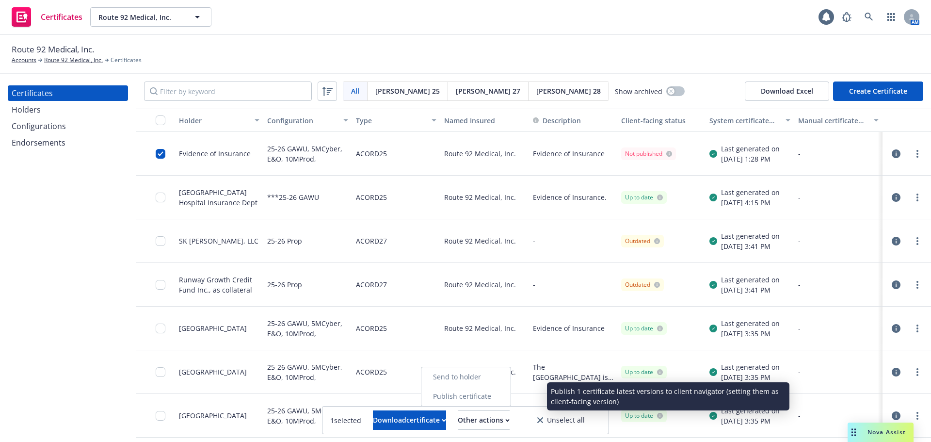
click at [511, 397] on link "Publish certificate" at bounding box center [465, 396] width 89 height 19
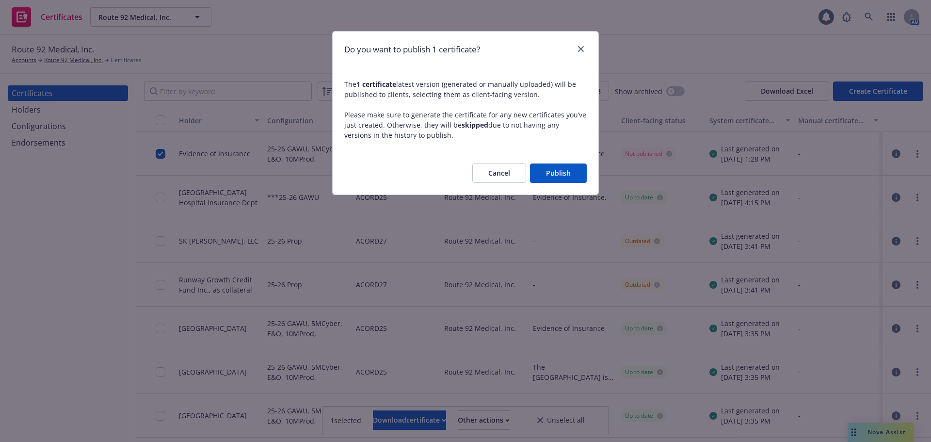
click at [555, 170] on button "Publish" at bounding box center [558, 172] width 57 height 19
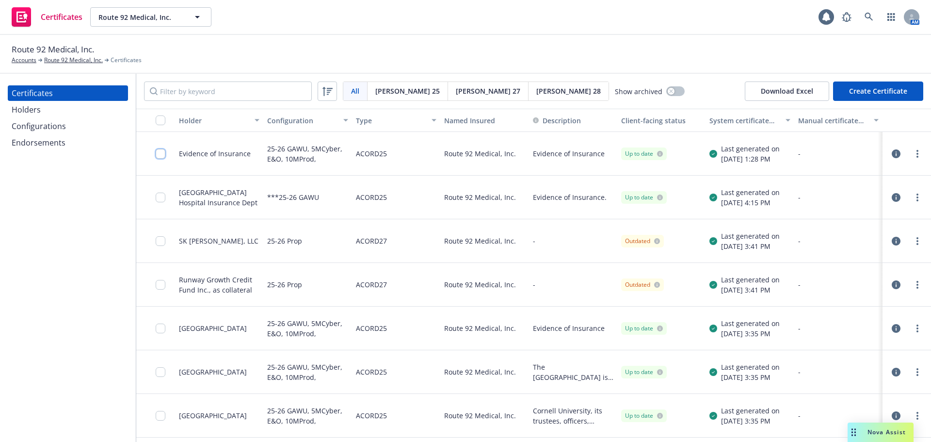
click at [161, 155] on input "checkbox" at bounding box center [161, 154] width 10 height 10
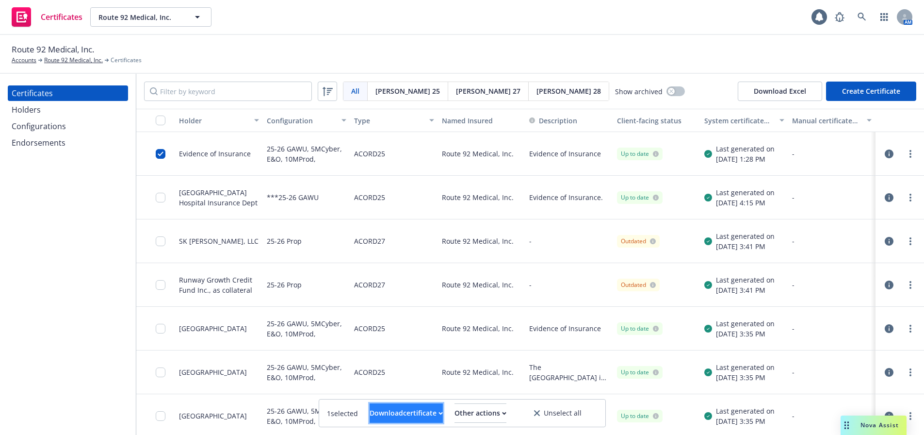
click at [398, 406] on div "Download certificate" at bounding box center [406, 413] width 73 height 18
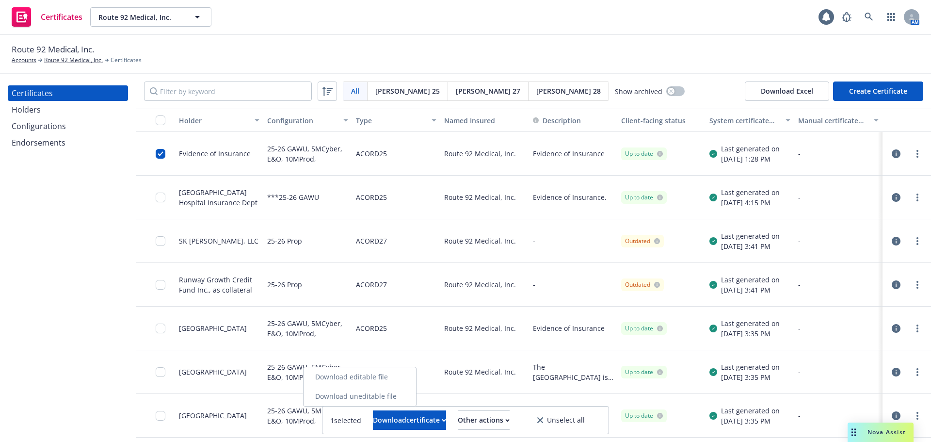
click at [407, 397] on link "Download uneditable file" at bounding box center [360, 396] width 113 height 19
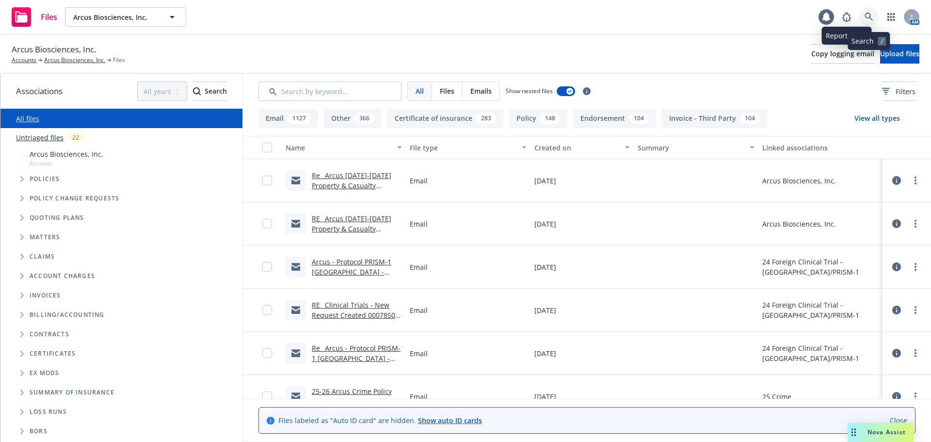
click at [867, 14] on icon at bounding box center [869, 17] width 9 height 9
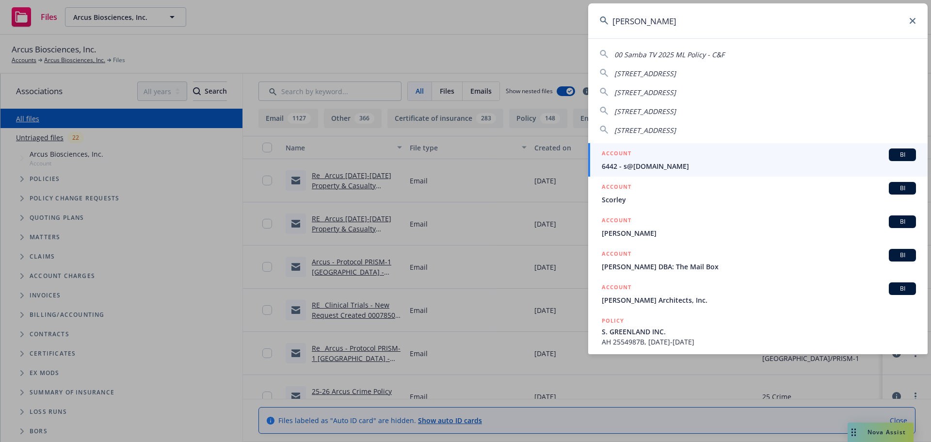
type input "summary"
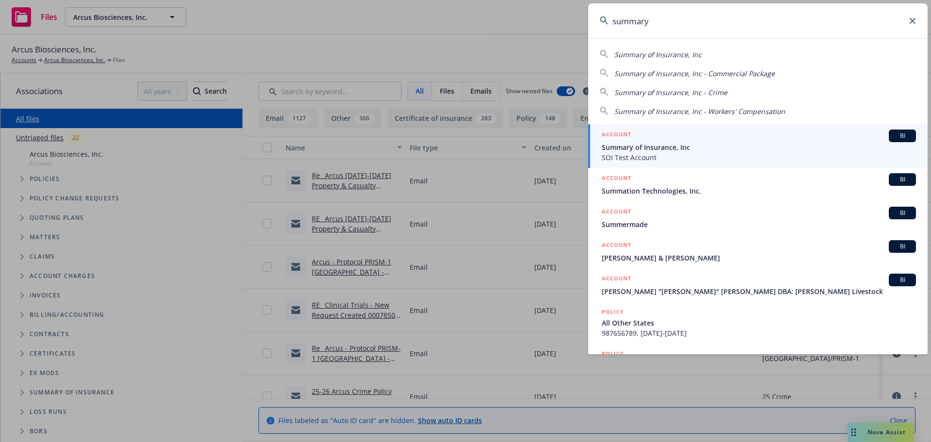
drag, startPoint x: 325, startPoint y: 42, endPoint x: 315, endPoint y: 71, distance: 30.8
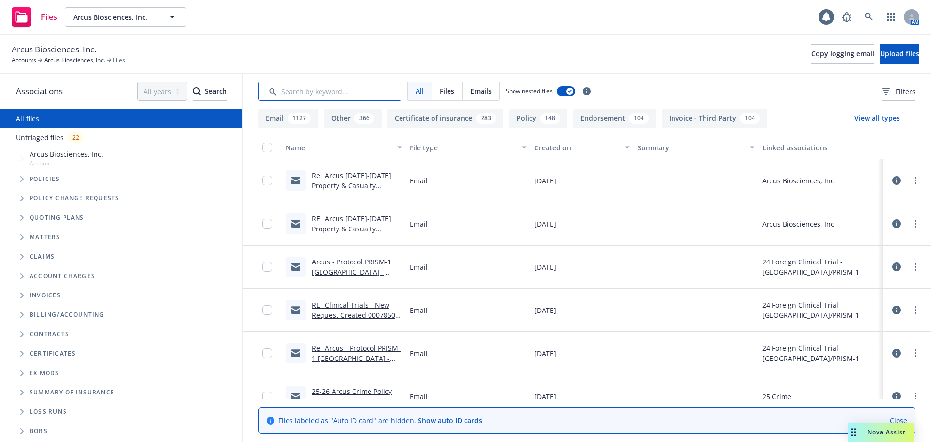
click at [317, 91] on input "Search by keyword..." at bounding box center [329, 90] width 143 height 19
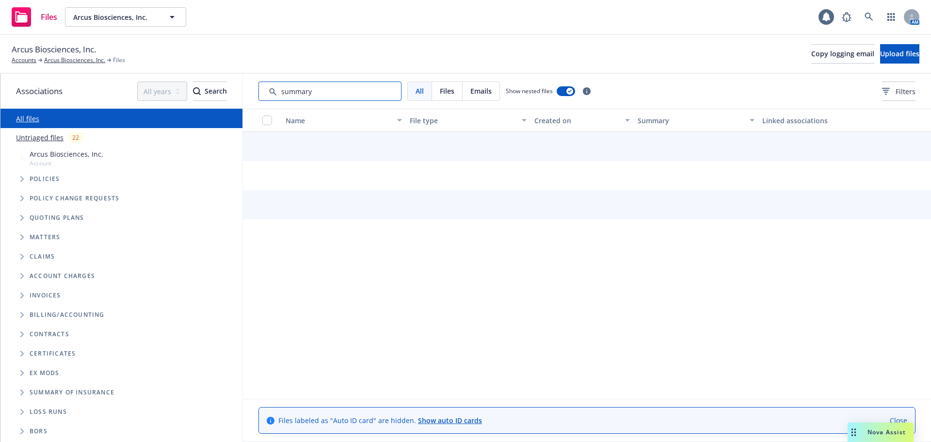
type input "summary"
